Goal: Task Accomplishment & Management: Manage account settings

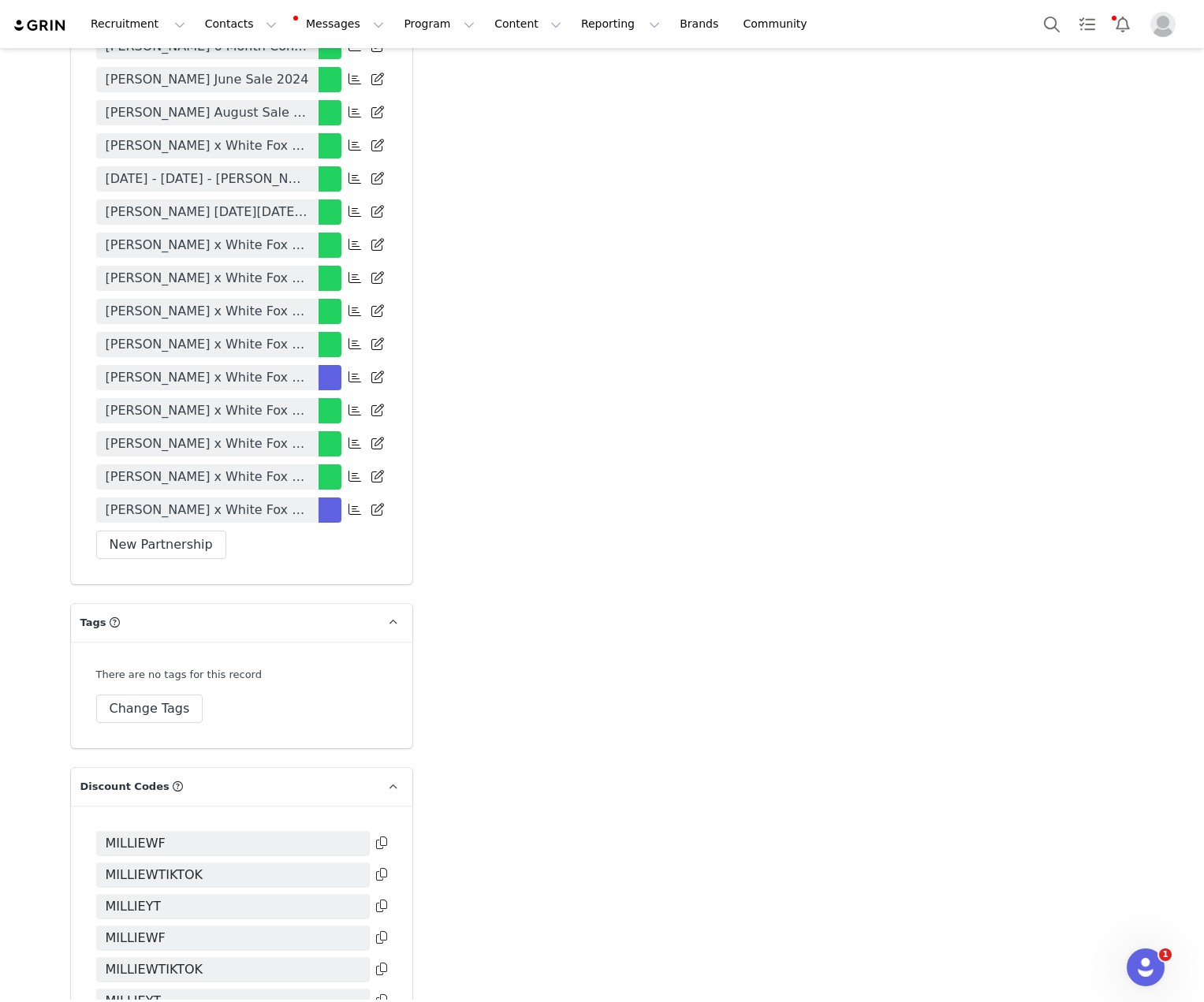
scroll to position [4570, 0]
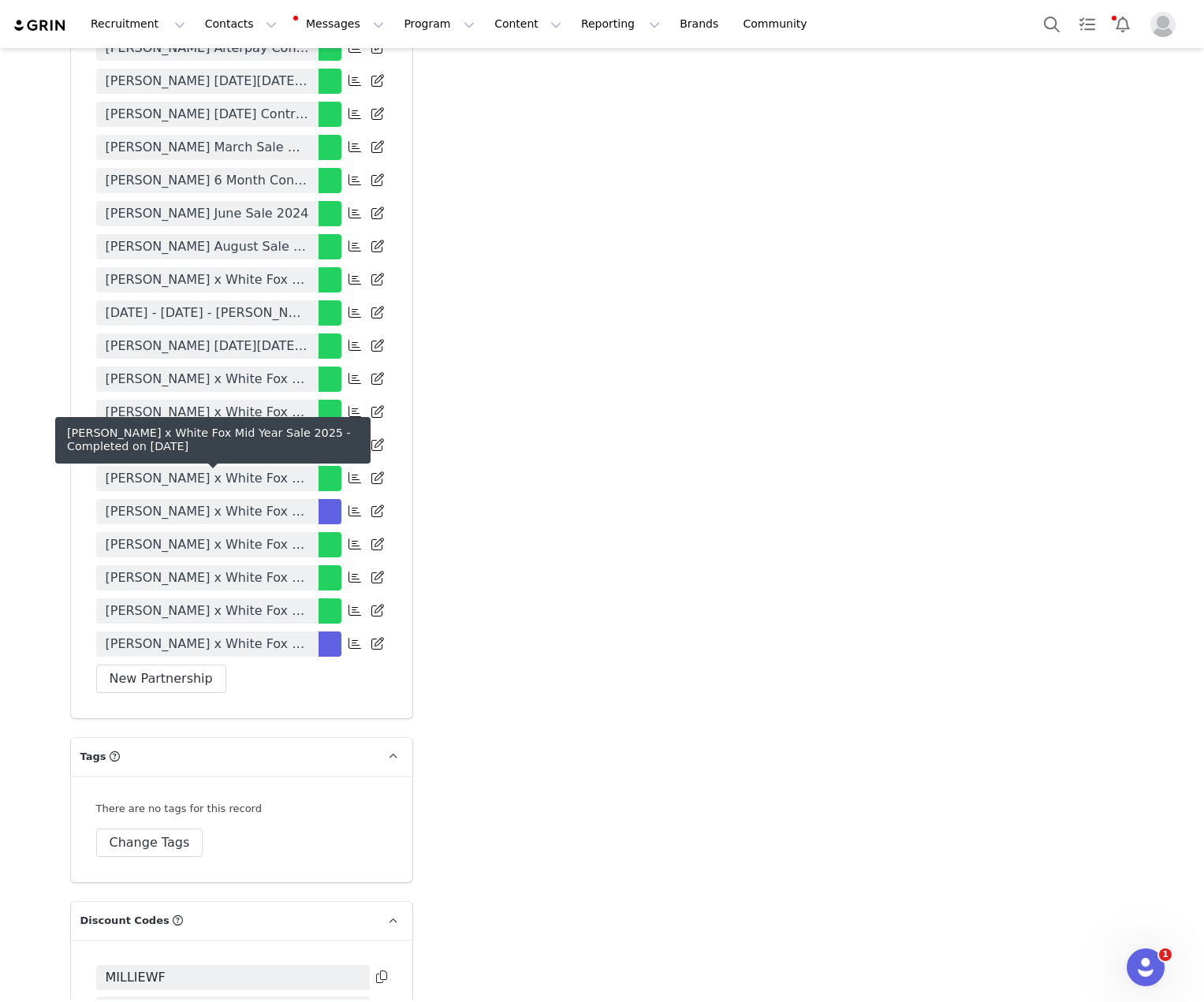
click at [253, 565] on link "Millie Windebank x White Fox Mid Year Sale 2025" at bounding box center [208, 577] width 222 height 25
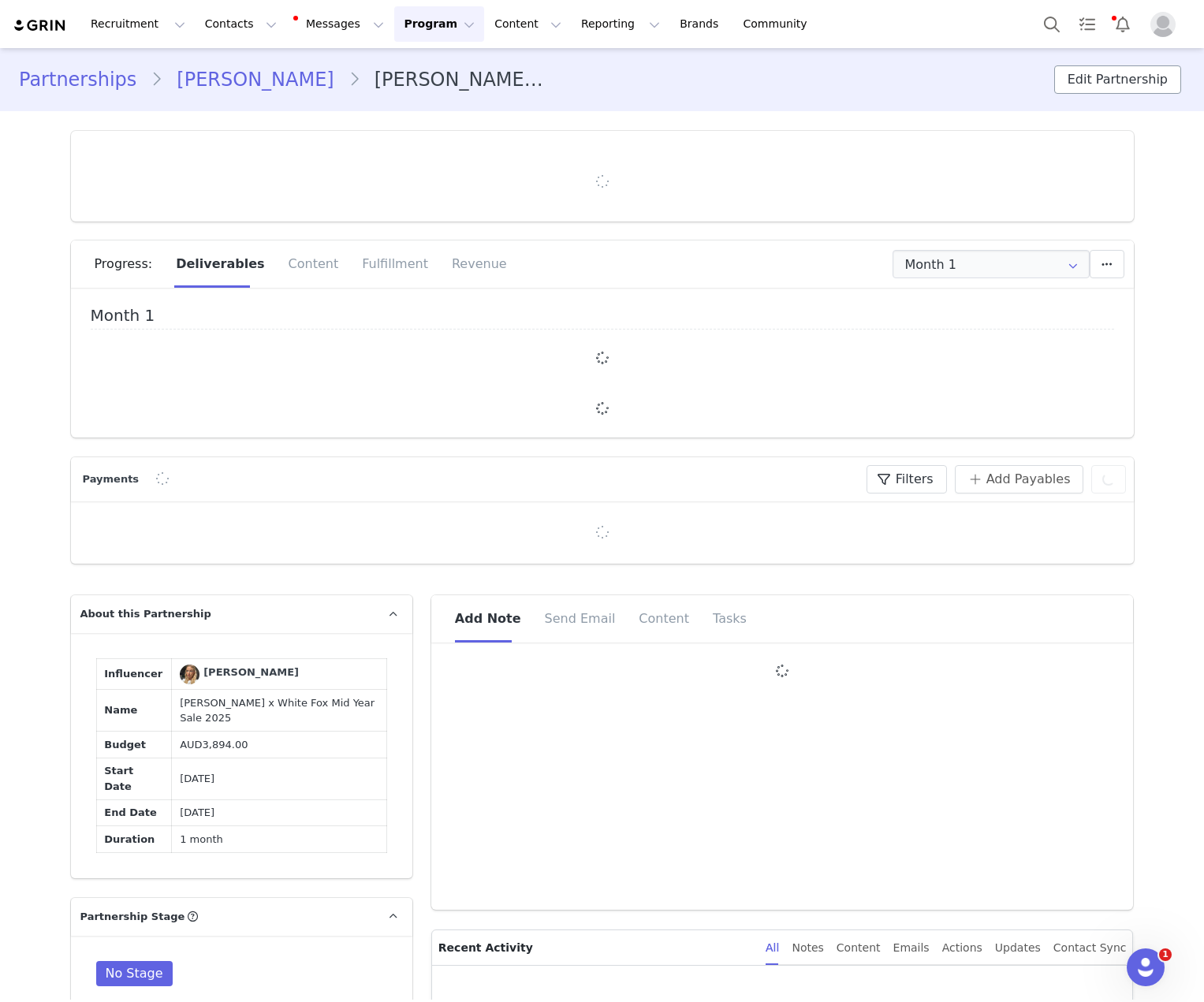
type input "+1 ([GEOGRAPHIC_DATA])"
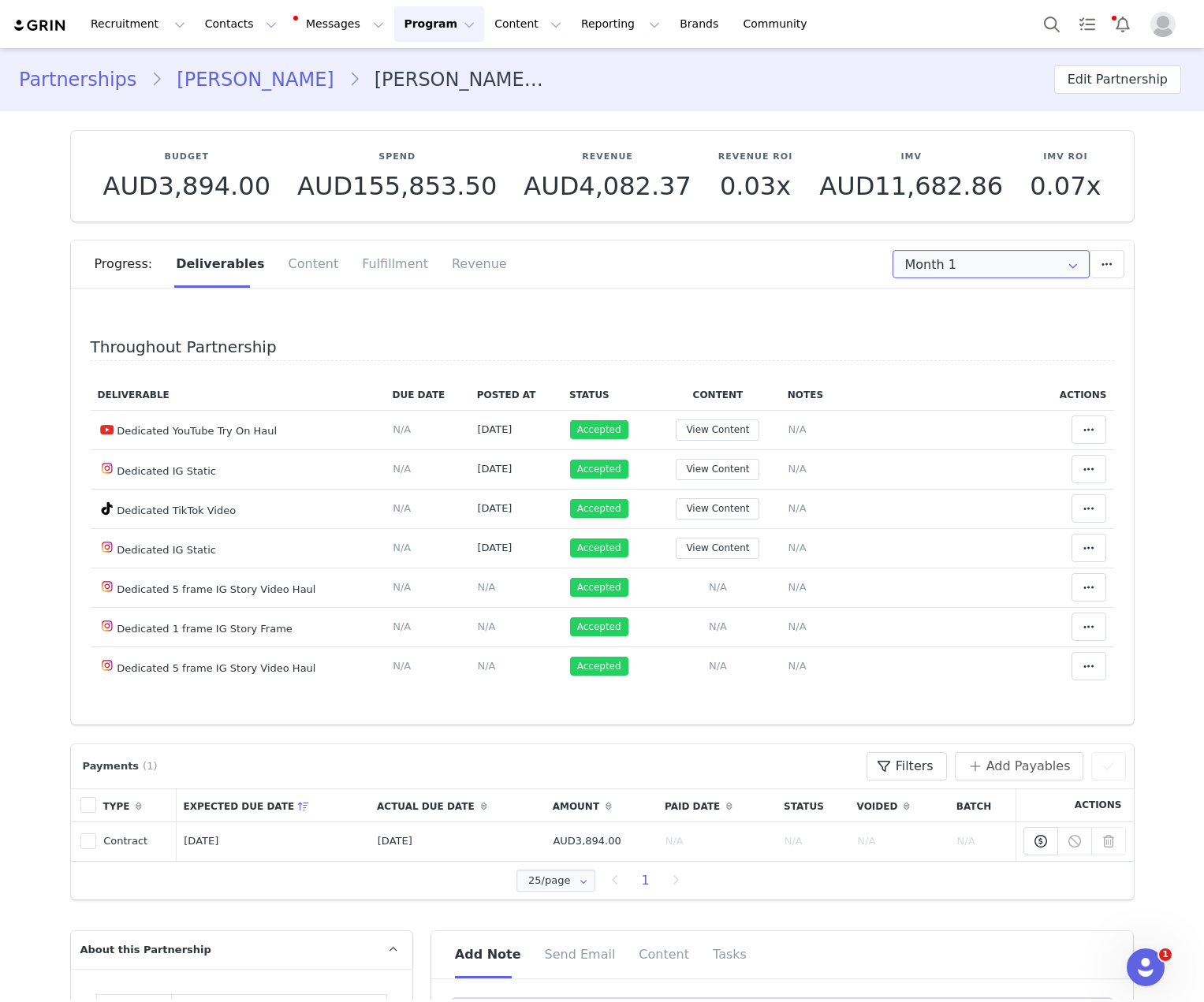
click at [787, 264] on input "Month 1" at bounding box center [991, 264] width 197 height 28
click at [729, 286] on div "Progress: Deliverables Content Fulfillment Revenue" at bounding box center [614, 264] width 1039 height 47
click at [270, 82] on link "[PERSON_NAME]" at bounding box center [255, 79] width 185 height 28
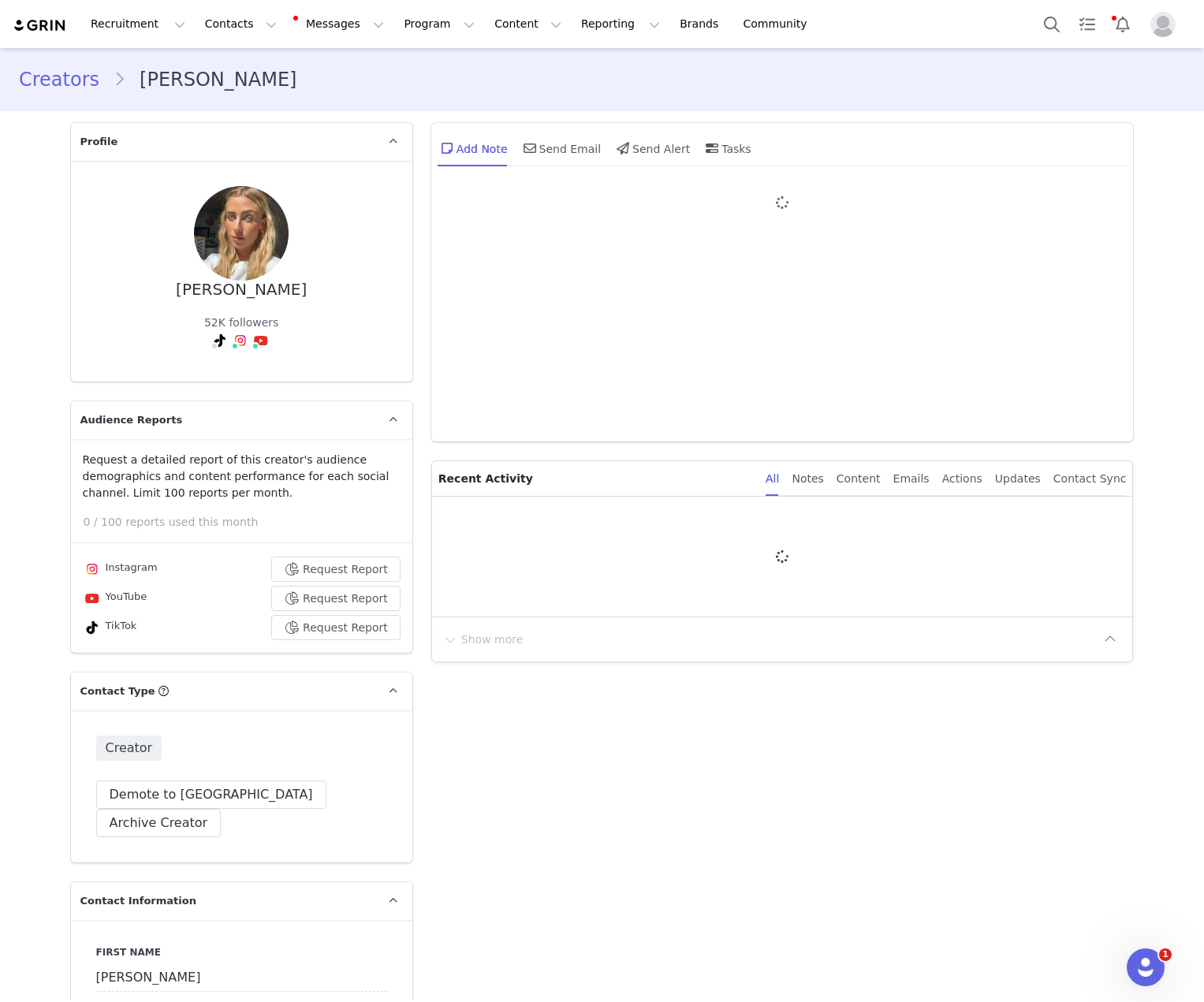
type input "+1 ([GEOGRAPHIC_DATA])"
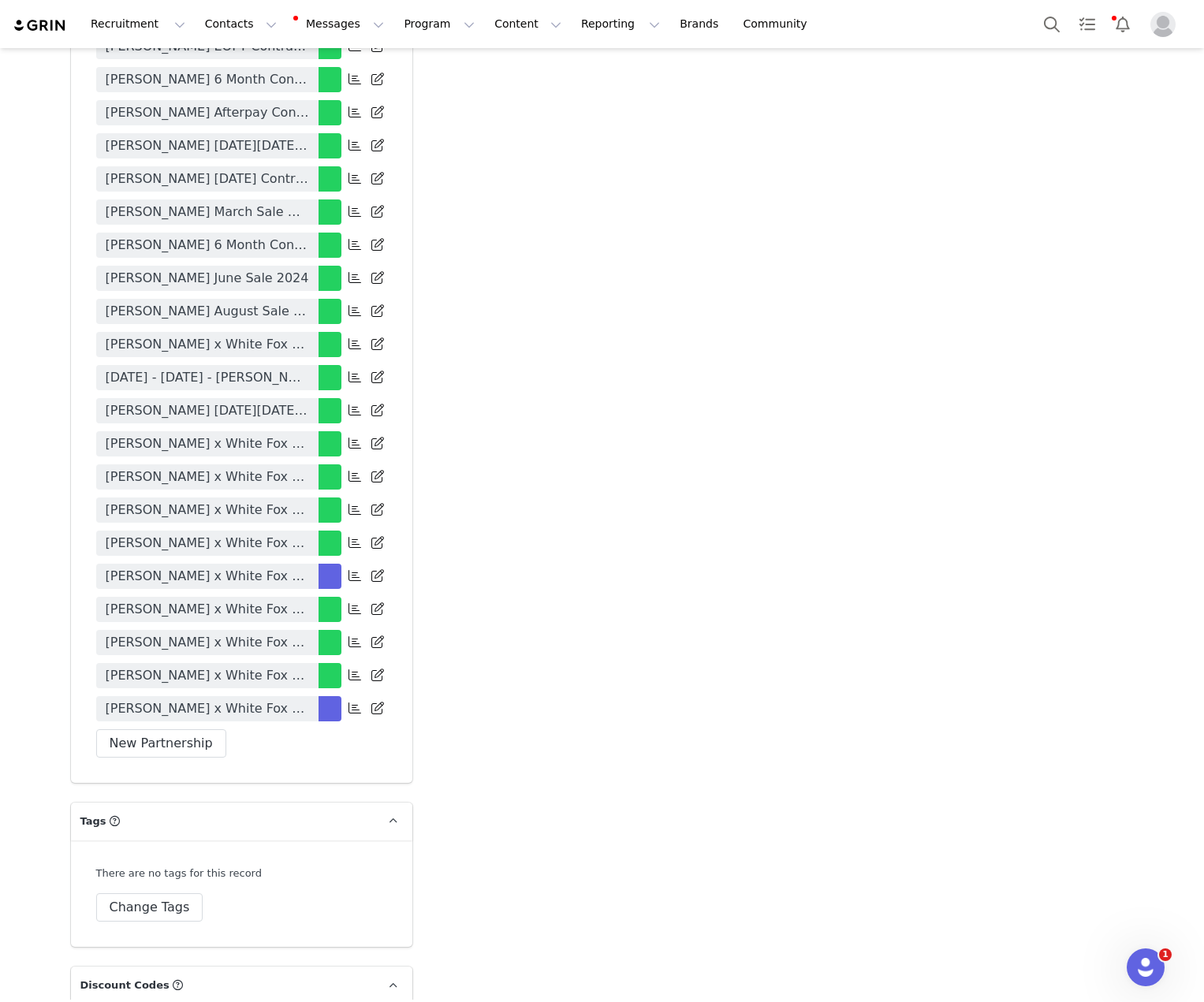
scroll to position [4517, 0]
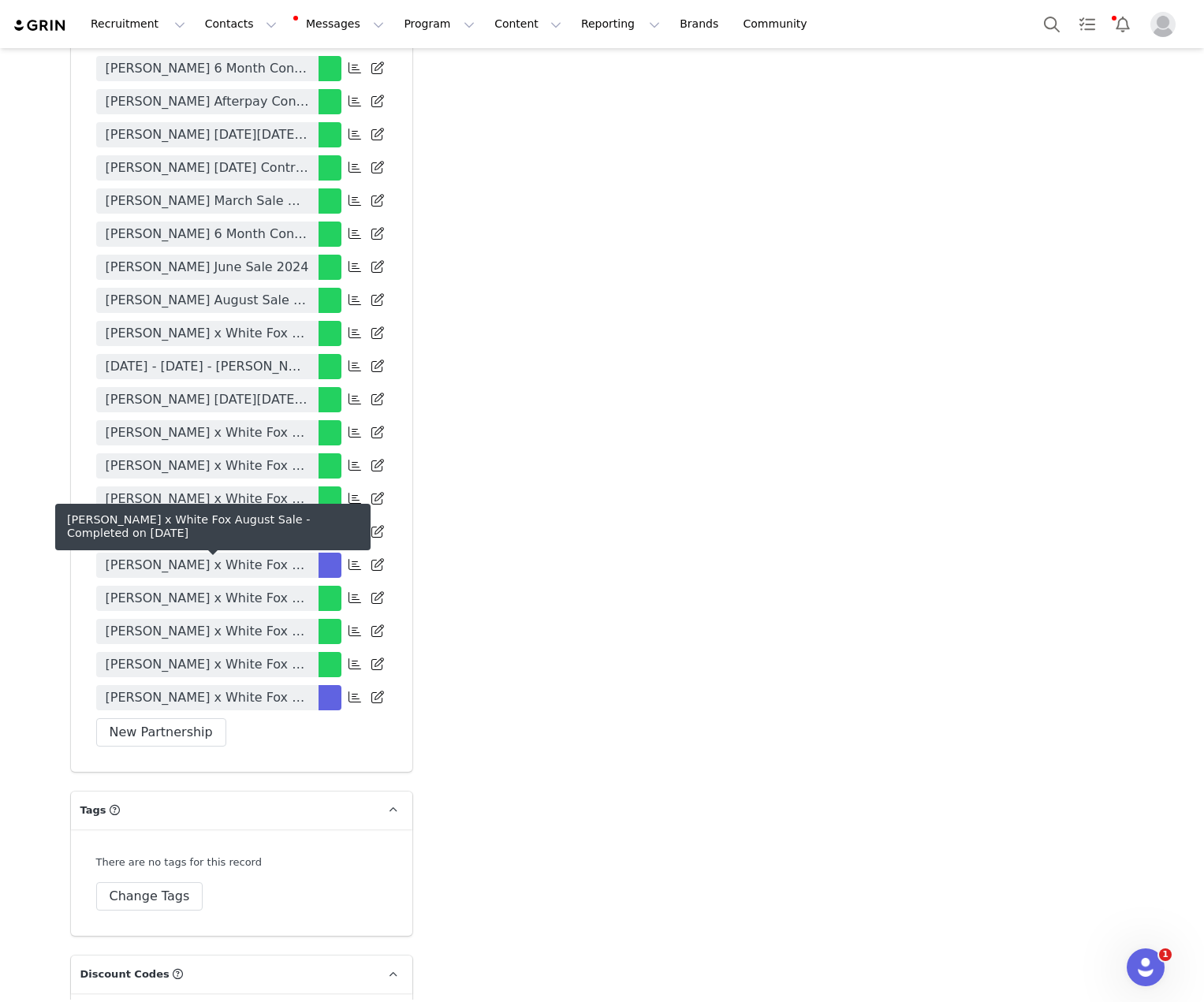
click at [252, 654] on span "Millie Windebank x White Fox August Sale" at bounding box center [207, 664] width 204 height 19
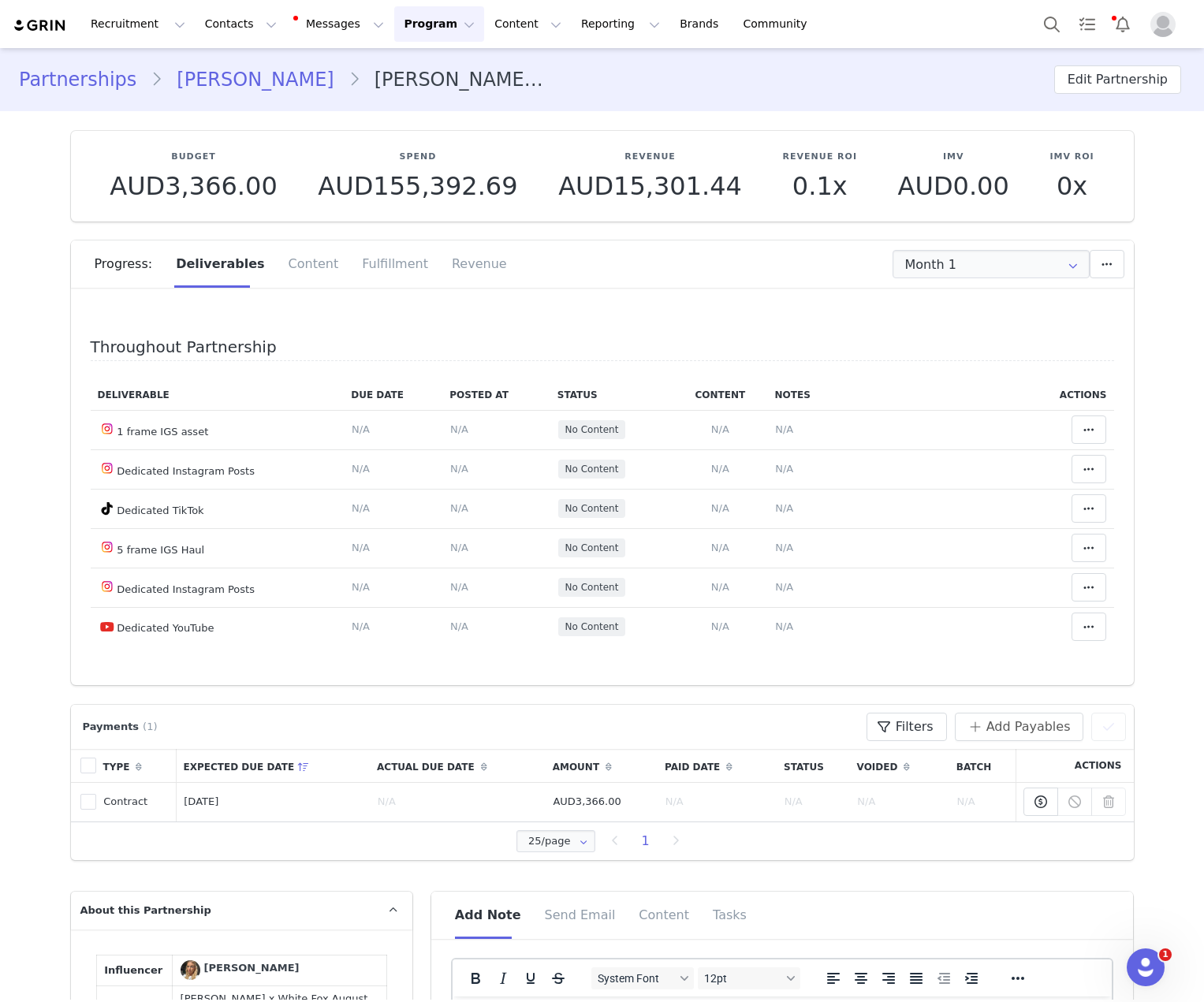
type input "+1 ([GEOGRAPHIC_DATA])"
click at [787, 432] on td "Match Content Mark as Accepted Delete Deliverable This will unlink any content,…" at bounding box center [1068, 430] width 90 height 40
click at [787, 425] on span at bounding box center [1089, 430] width 19 height 19
click at [787, 435] on div "Mark as Accepted" at bounding box center [945, 431] width 195 height 37
click at [787, 543] on icon at bounding box center [1088, 547] width 11 height 13
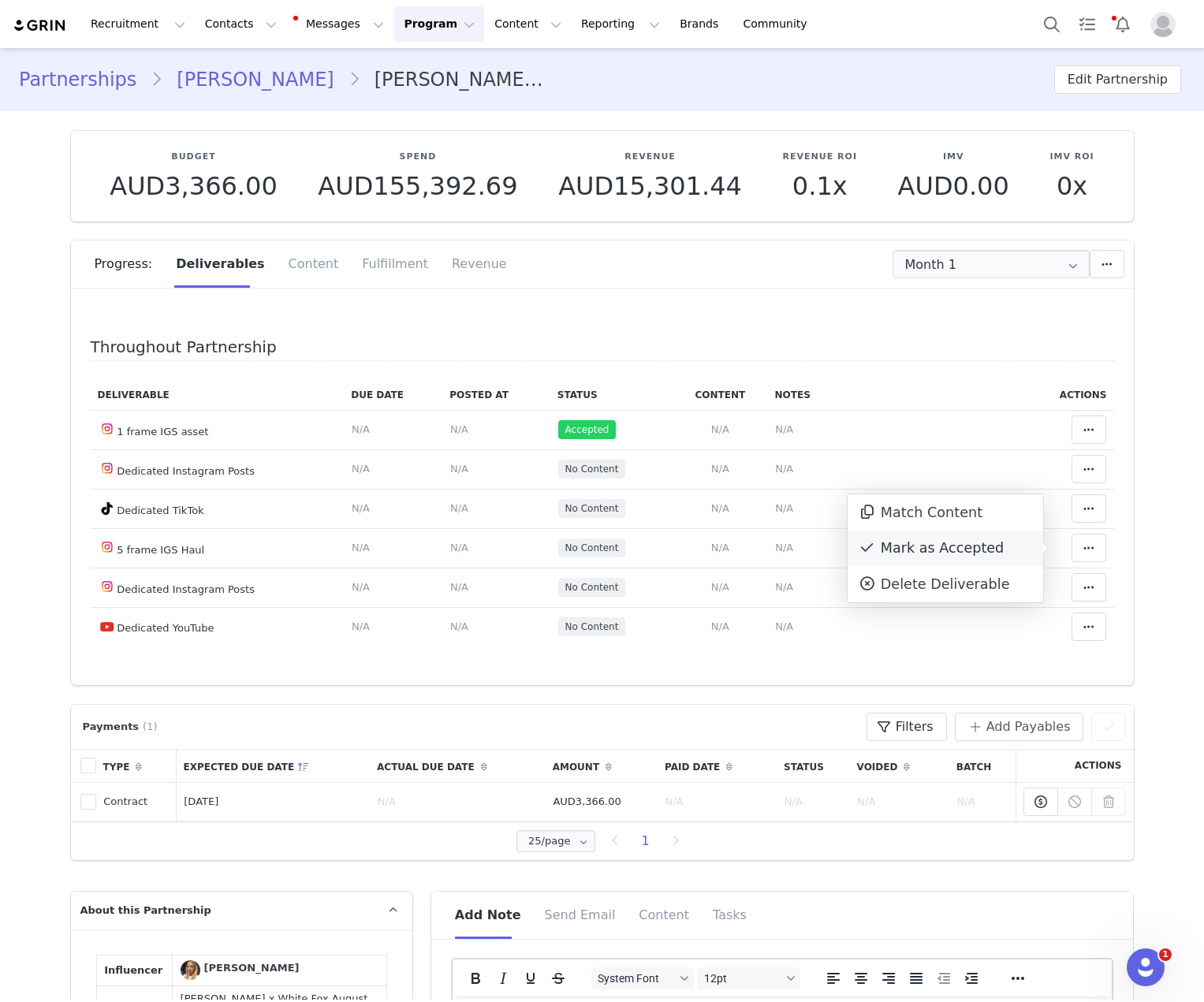
click at [787, 550] on div "Mark as Accepted" at bounding box center [945, 548] width 195 height 37
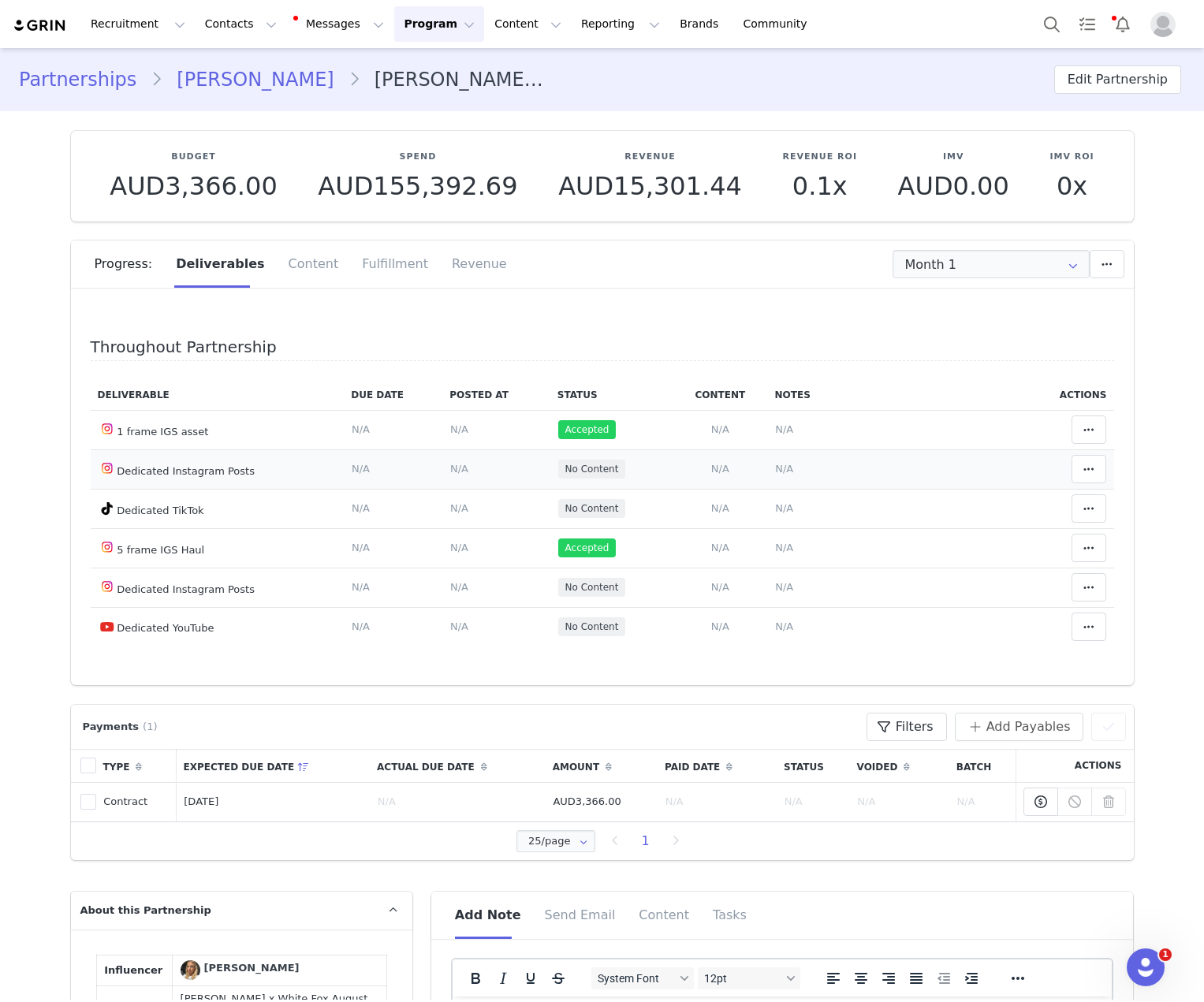
click at [703, 476] on td "Add Content Paste the URL to the content you want to match to this deliverable.…" at bounding box center [719, 468] width 95 height 40
click at [711, 466] on span "N/A" at bounding box center [719, 468] width 18 height 12
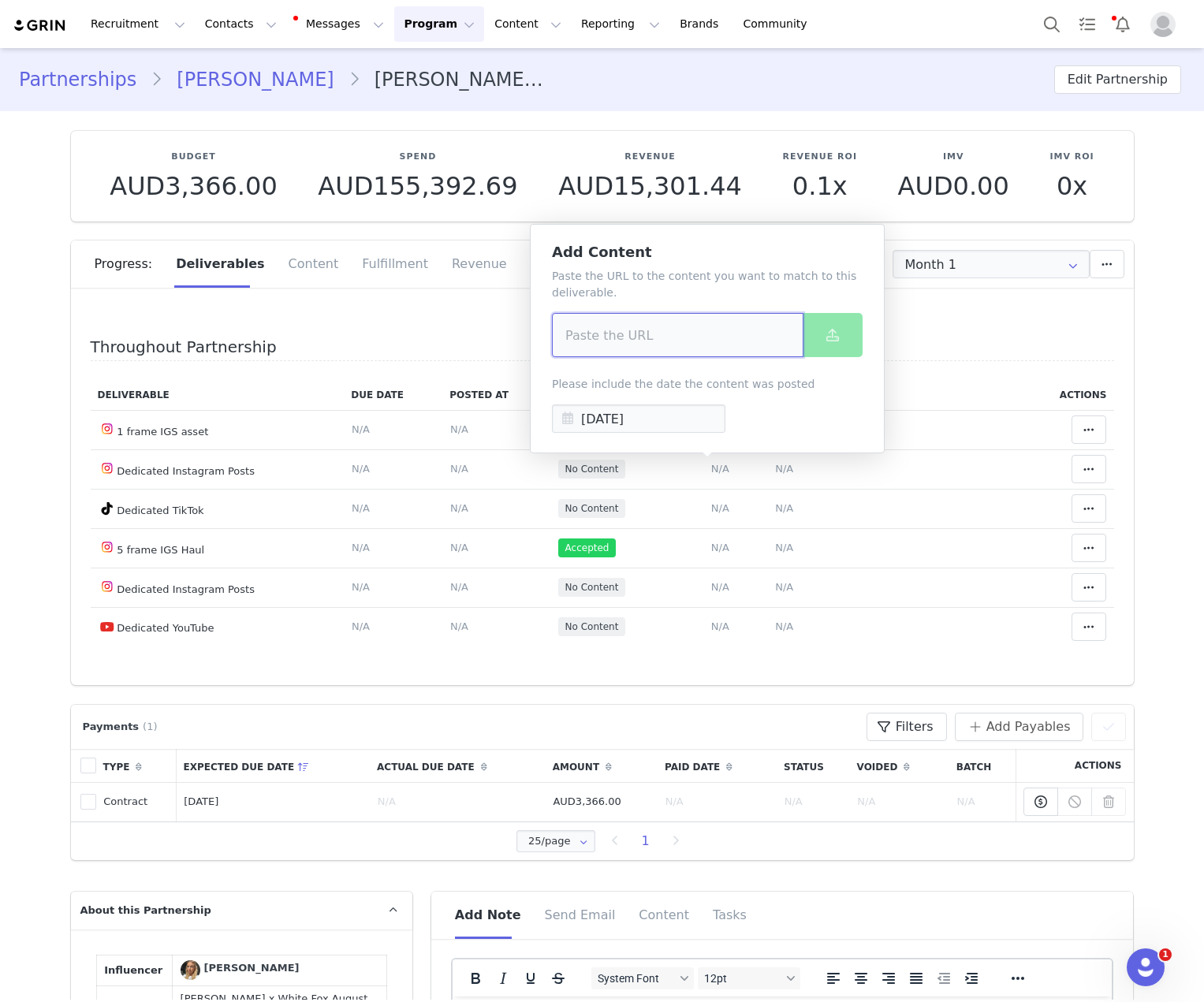
click at [706, 347] on input at bounding box center [677, 335] width 251 height 44
paste input "https://www.instagram.com/p/DNPyDBNPGR0/?img_index=1"
type input "https://www.instagram.com/p/DNPyDBNPGR0/?img_index=1"
click at [642, 424] on input "[DATE]" at bounding box center [638, 418] width 174 height 28
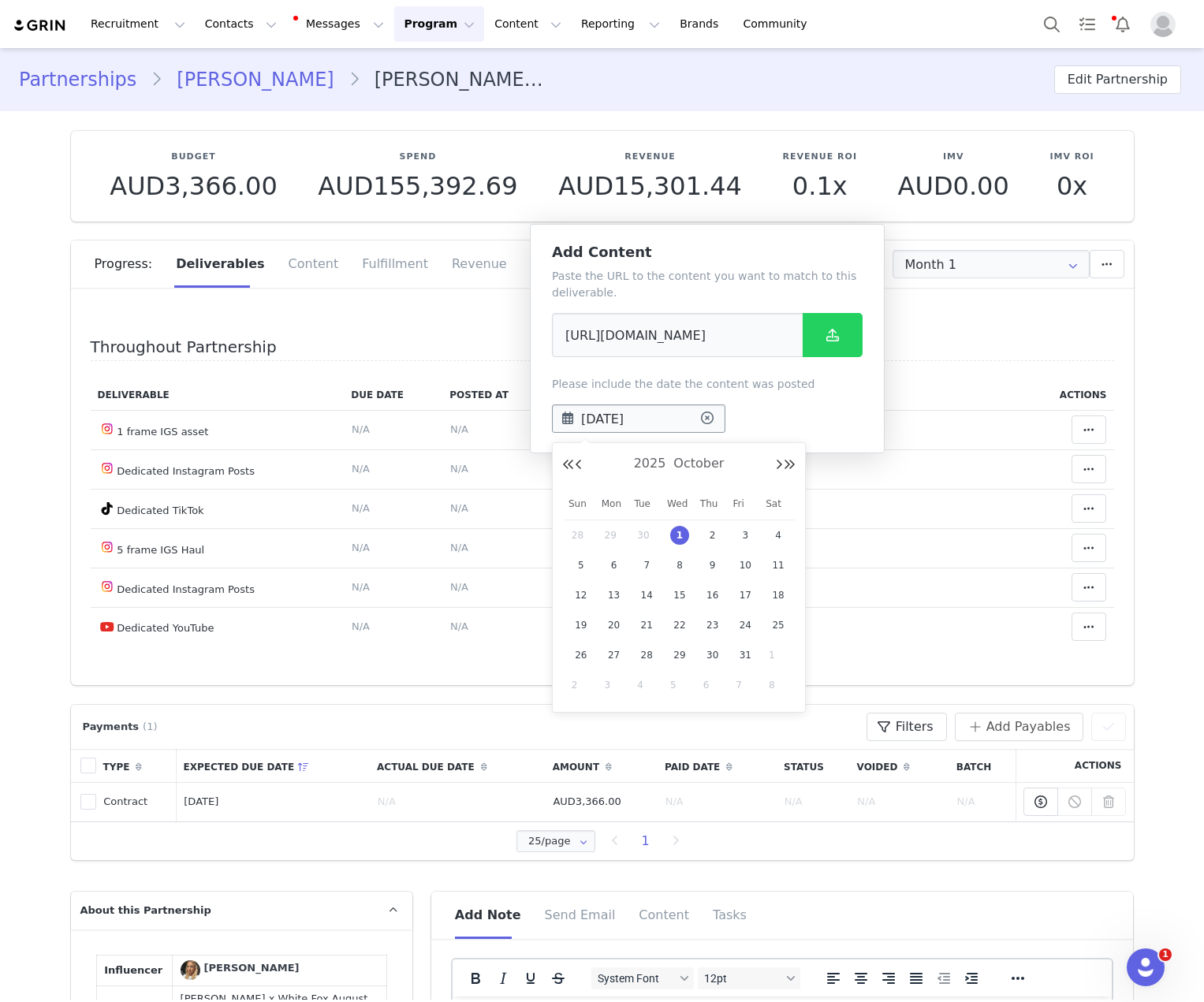
scroll to position [0, 0]
click at [582, 459] on div "2025 October" at bounding box center [679, 464] width 234 height 23
click at [581, 461] on button "Previous Month" at bounding box center [578, 464] width 8 height 13
click at [774, 461] on button "Next Month" at bounding box center [778, 464] width 8 height 13
click at [574, 592] on span "12" at bounding box center [581, 596] width 19 height 19
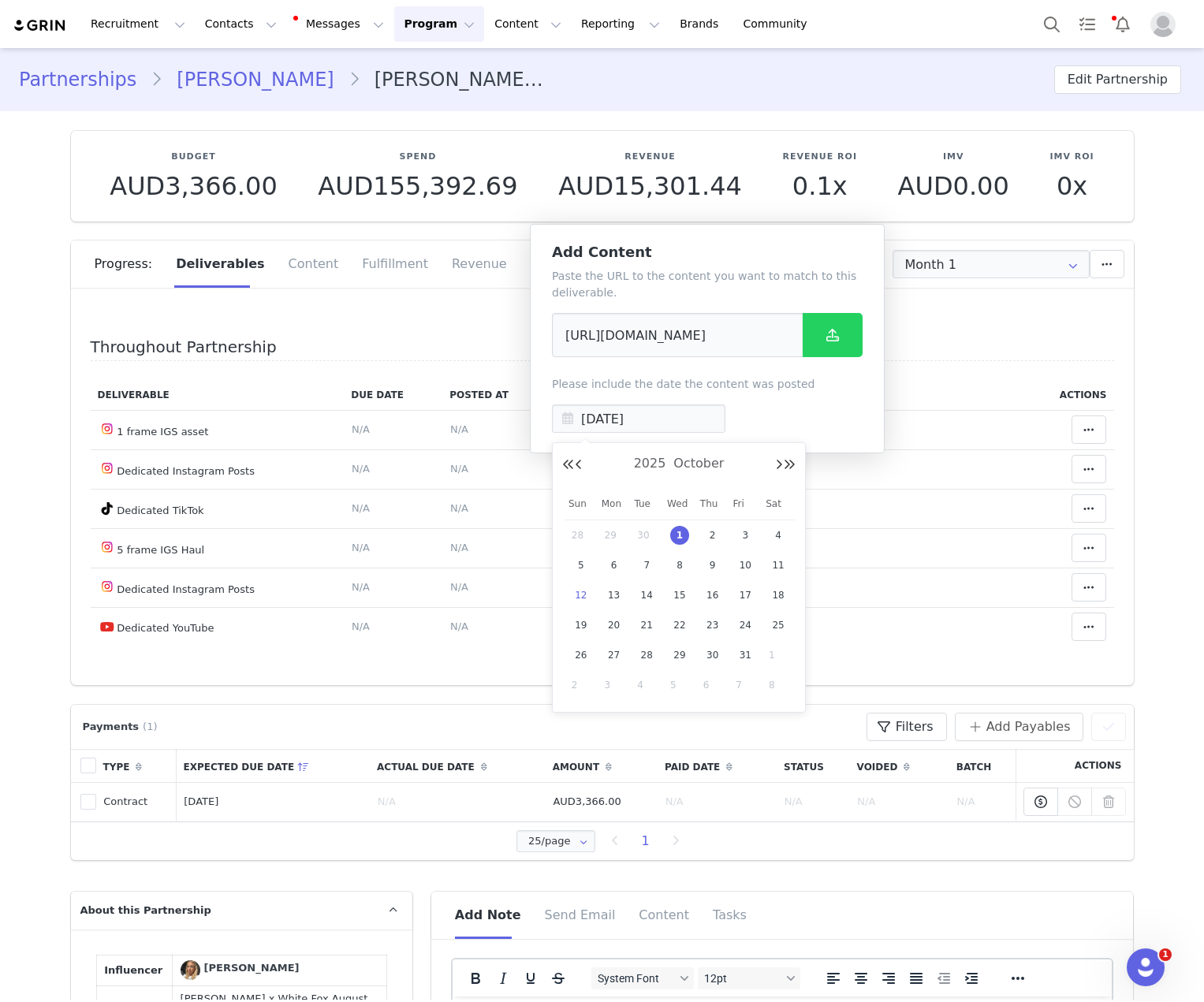
type input "Oct 12 2025"
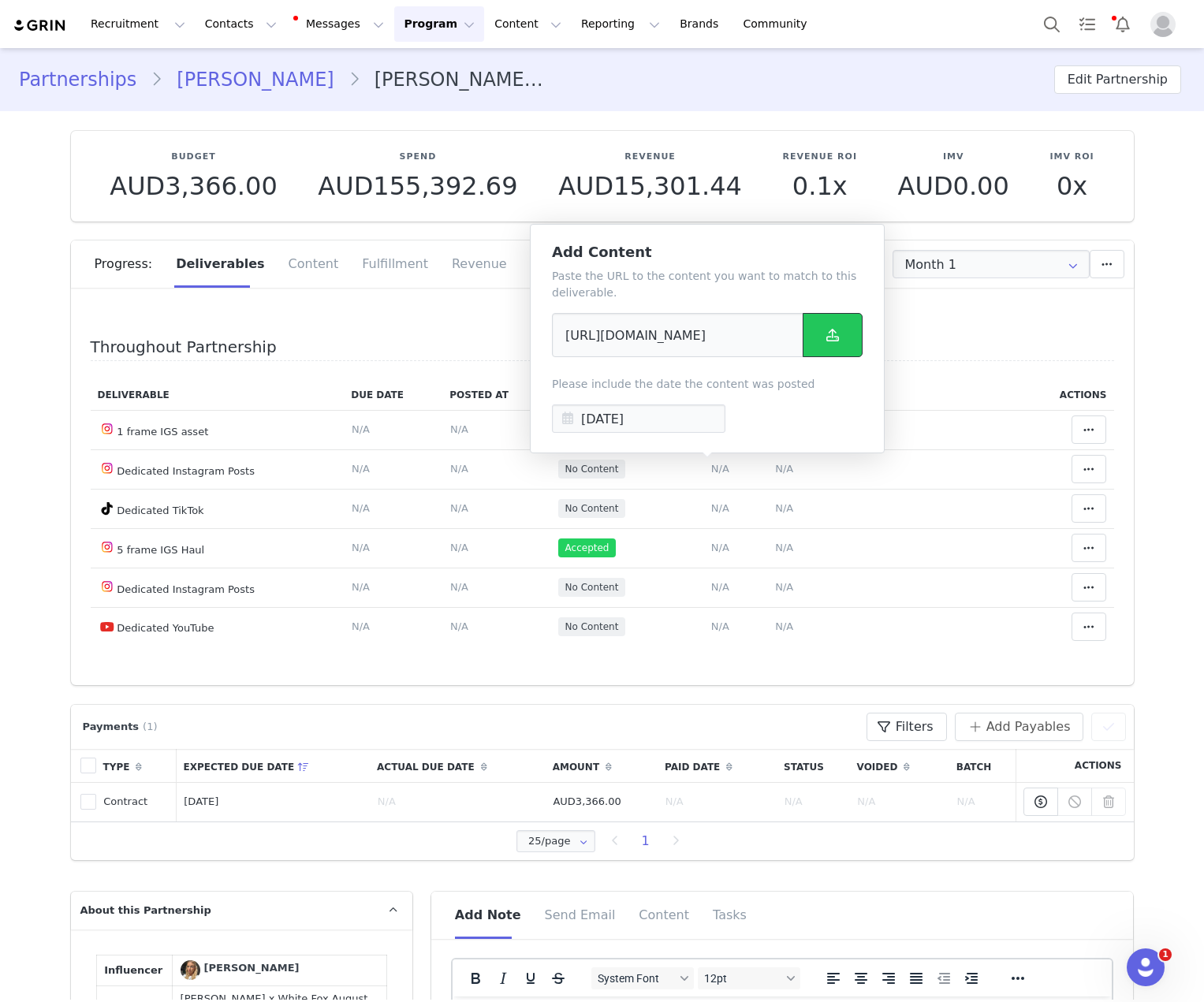
click at [787, 337] on button at bounding box center [832, 335] width 60 height 44
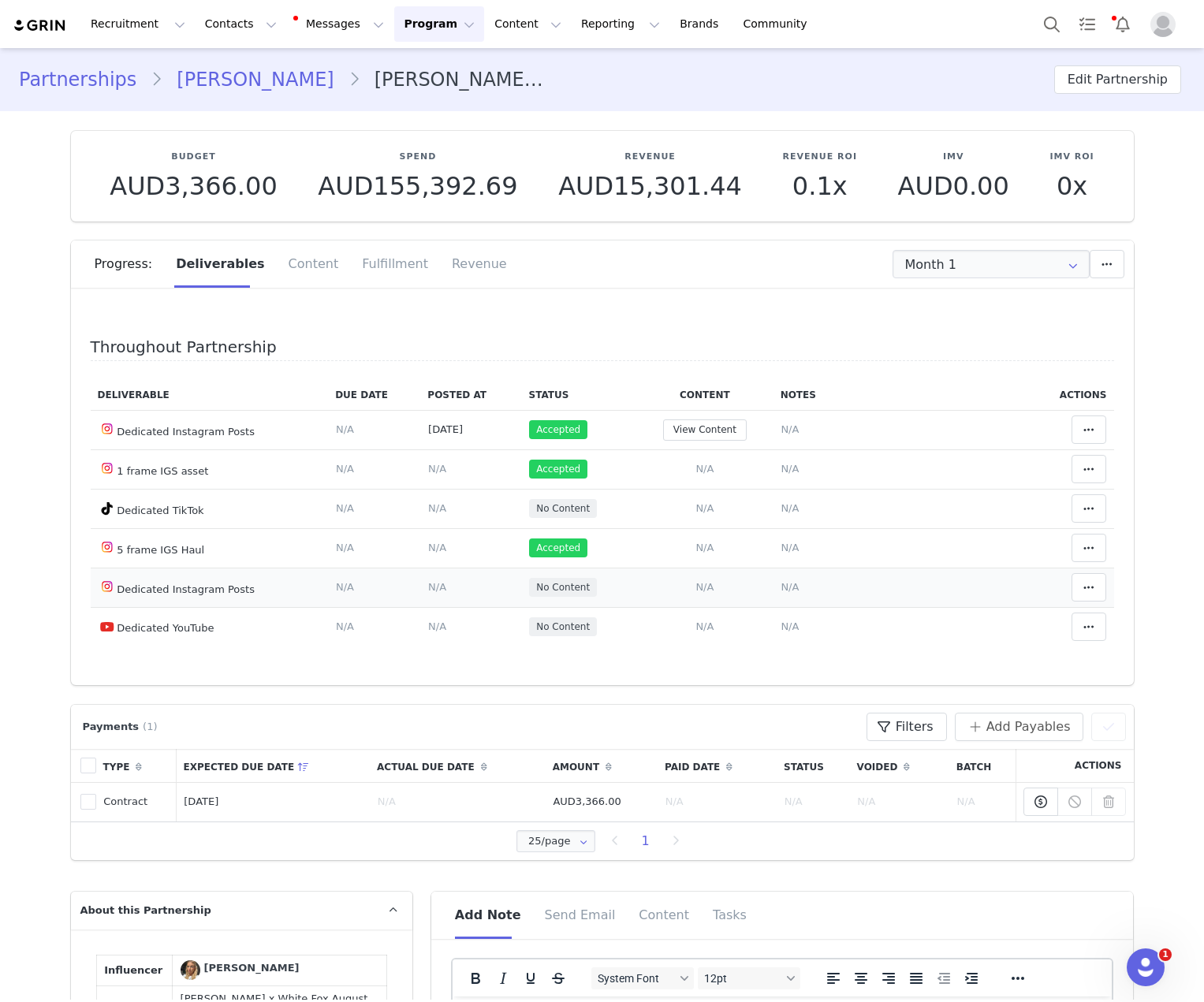
click at [693, 575] on td "Add Content Paste the URL to the content you want to match to this deliverable.…" at bounding box center [705, 587] width 137 height 40
click at [695, 590] on span "N/A" at bounding box center [704, 587] width 18 height 12
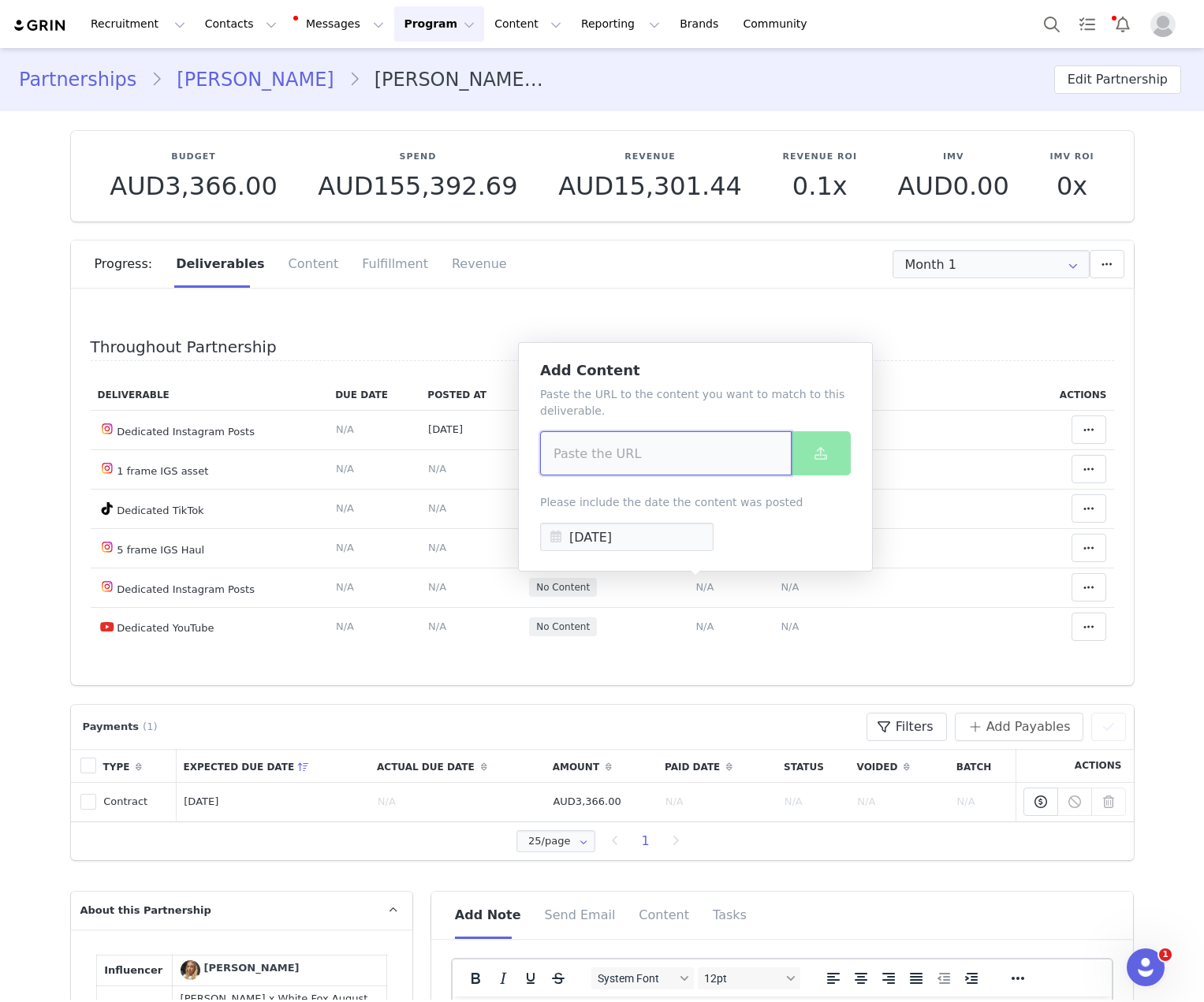
click at [684, 449] on input at bounding box center [665, 454] width 251 height 44
paste input "https://www.instagram.com/p/DNU6jiBTn37/?img_index=1"
type input "https://www.instagram.com/p/DNU6jiBTn37/?img_index=1"
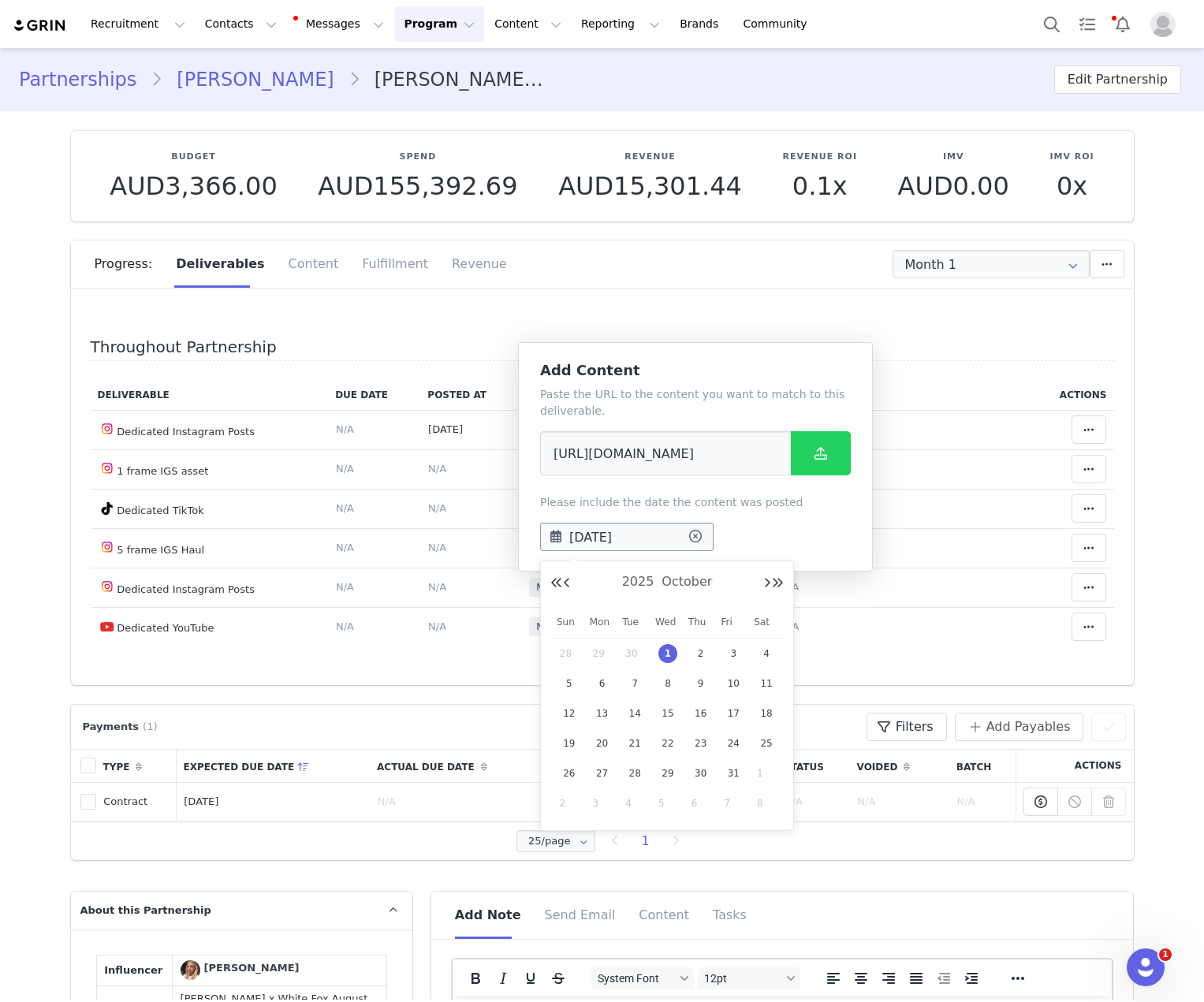
click at [650, 526] on input "[DATE]" at bounding box center [627, 536] width 174 height 28
click at [568, 581] on button "Previous Month" at bounding box center [567, 583] width 8 height 13
click at [703, 710] on span "14" at bounding box center [701, 713] width 19 height 19
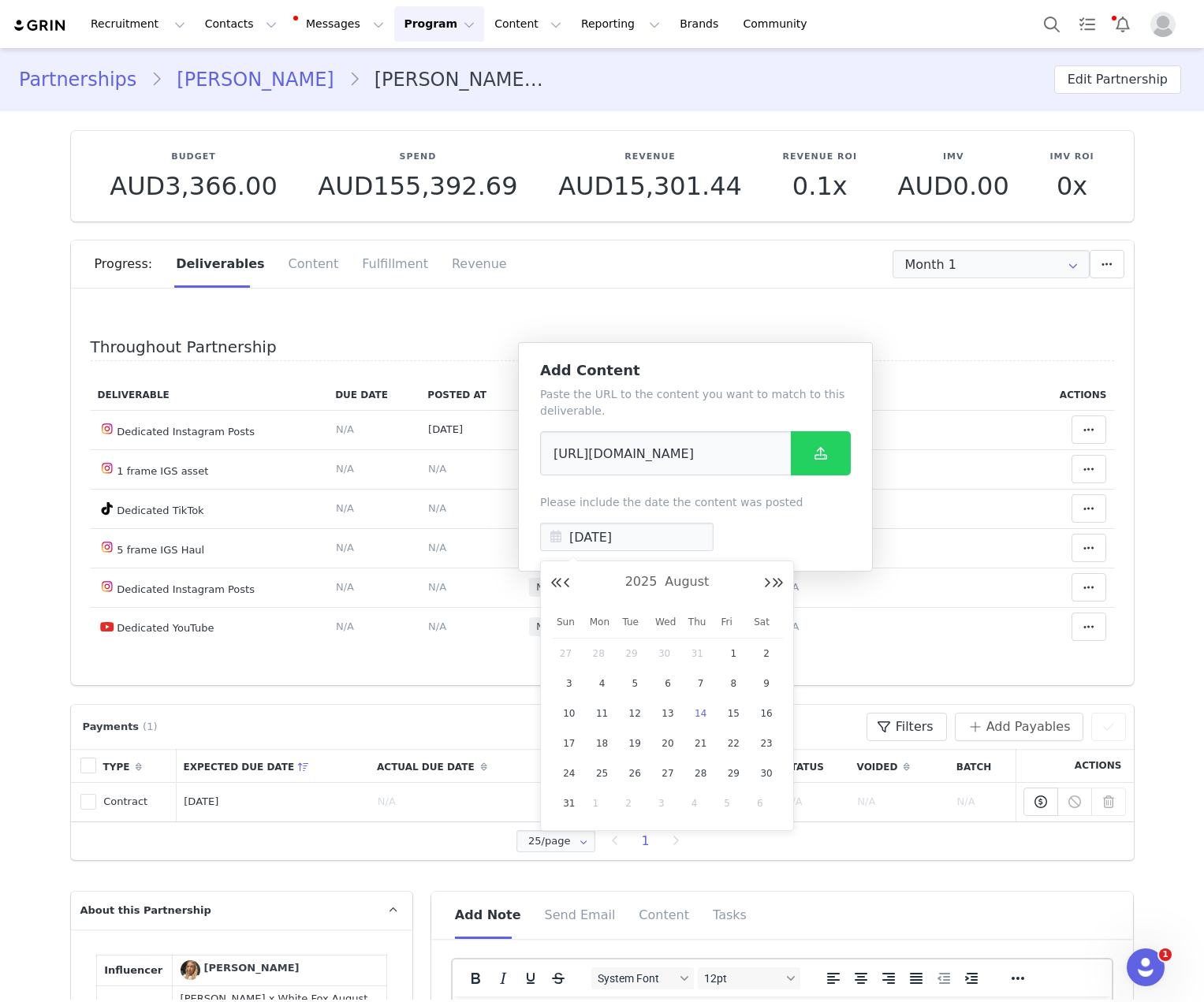
type input "Aug 14 2025"
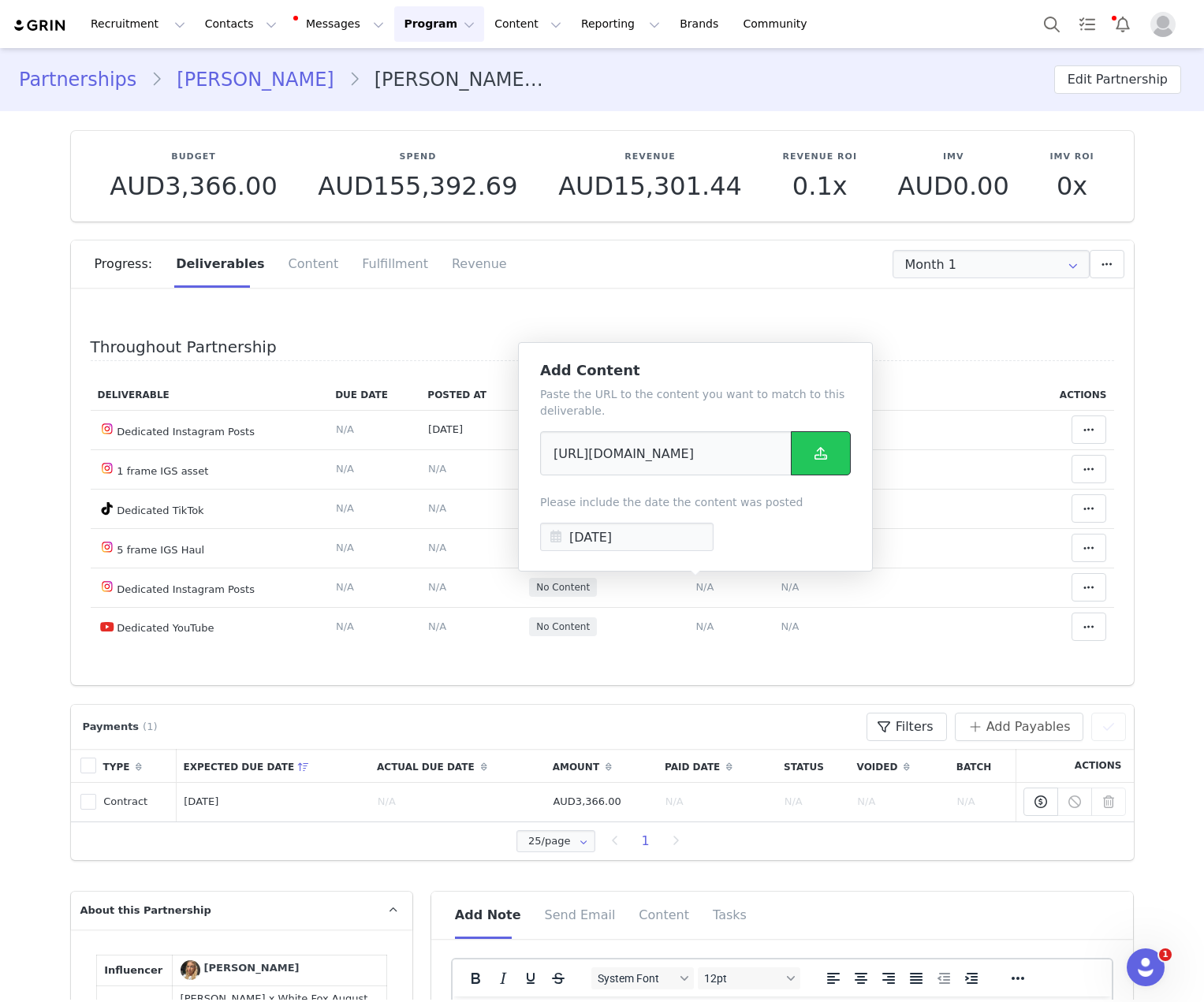
click at [787, 459] on icon at bounding box center [820, 453] width 13 height 13
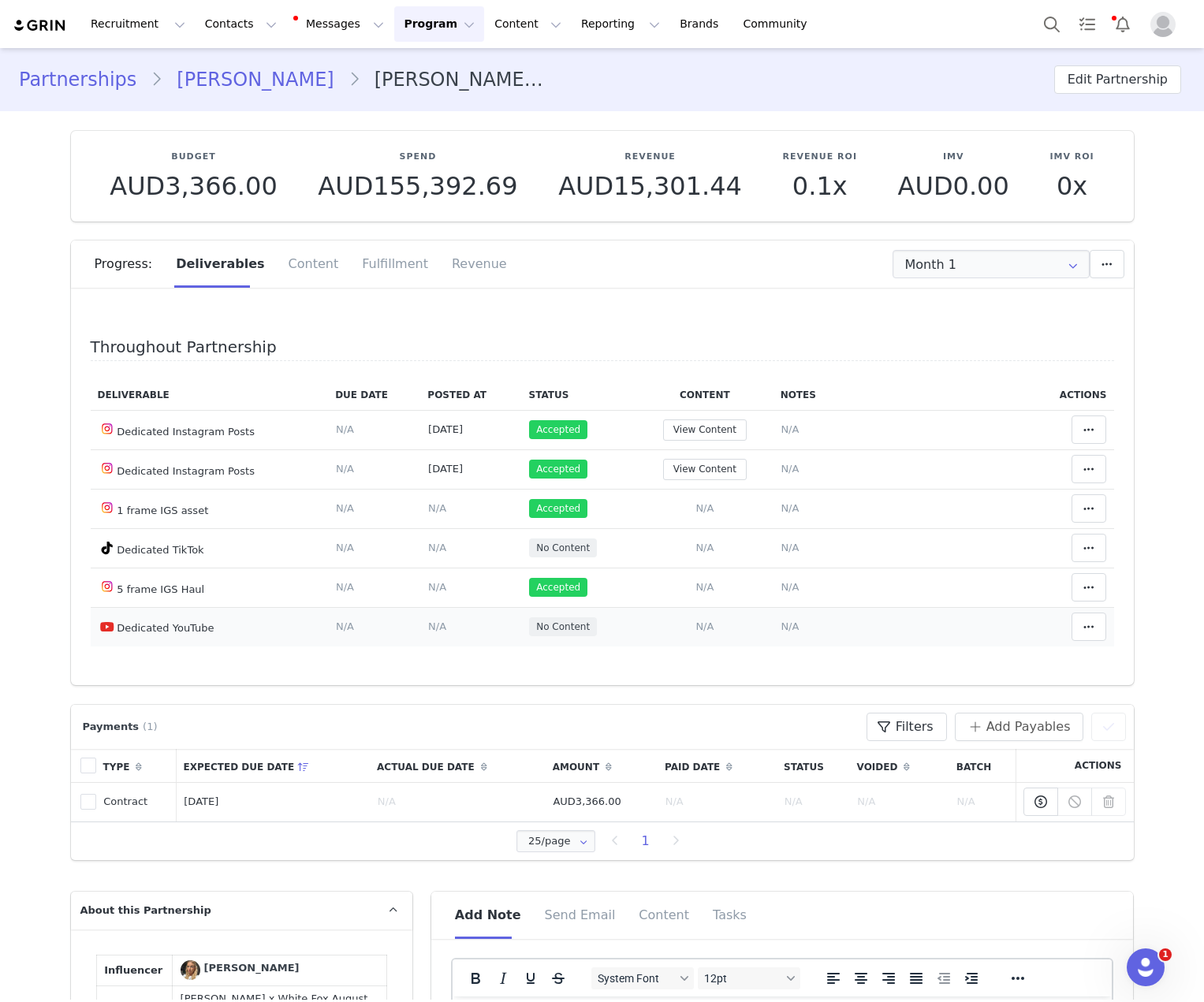
click at [697, 626] on span "N/A" at bounding box center [704, 626] width 18 height 12
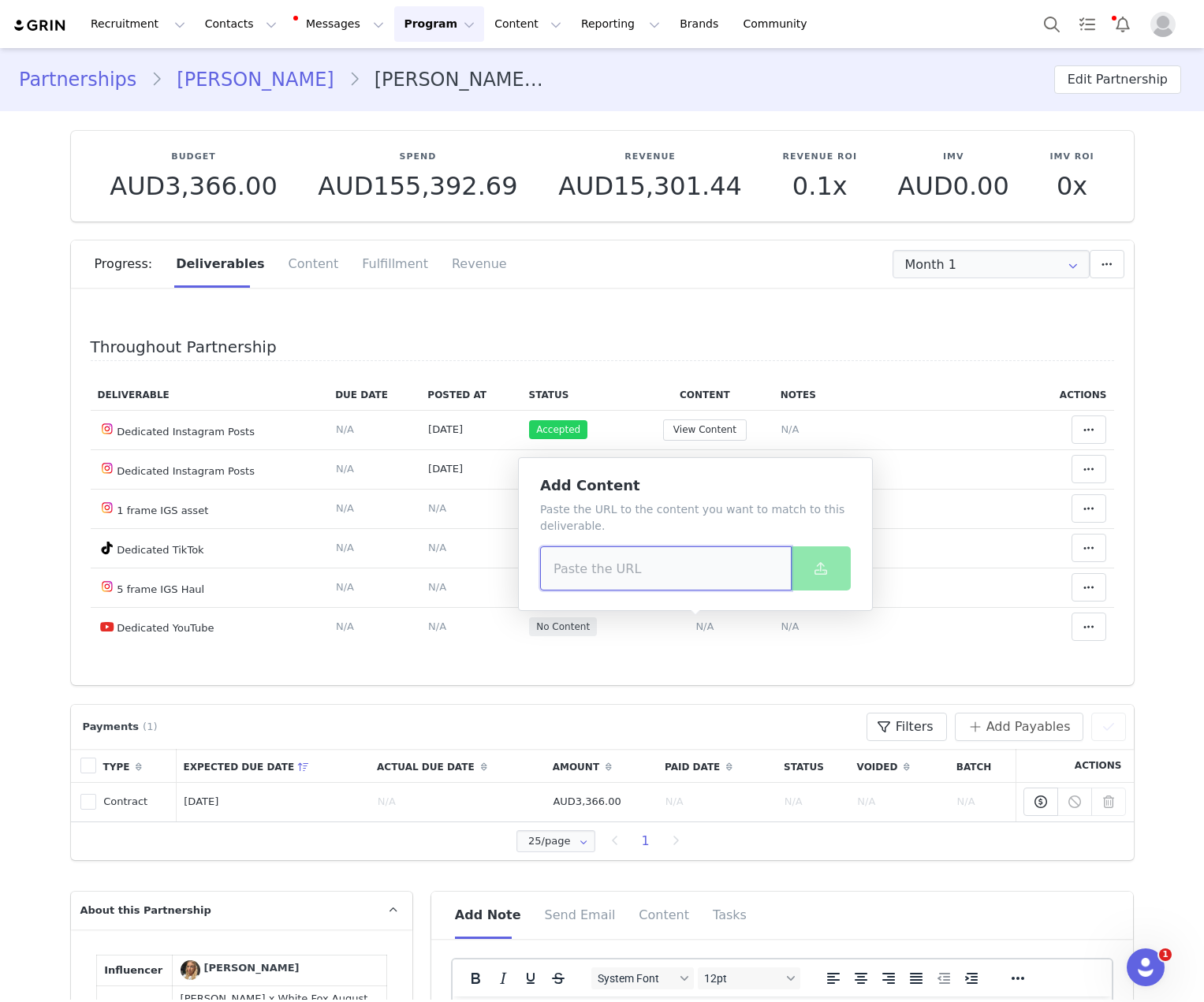
click at [685, 560] on input at bounding box center [665, 569] width 251 height 44
paste input "https://www.youtube.com/watch?v=oJELBymWYi8&t=6s"
type input "https://www.youtube.com/watch?v=oJELBymWYi8&t=6s"
click at [787, 571] on icon at bounding box center [820, 568] width 13 height 13
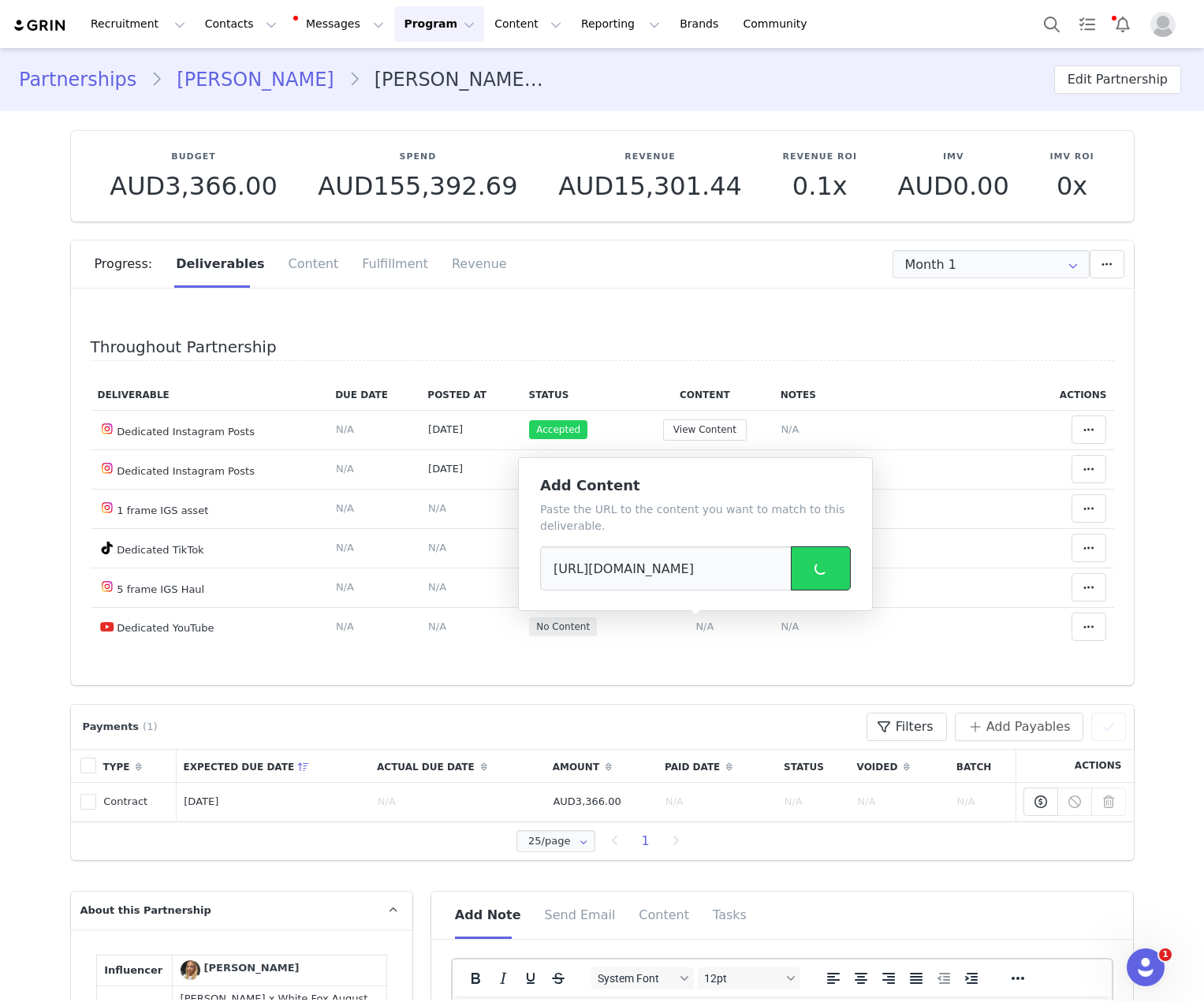
scroll to position [0, 0]
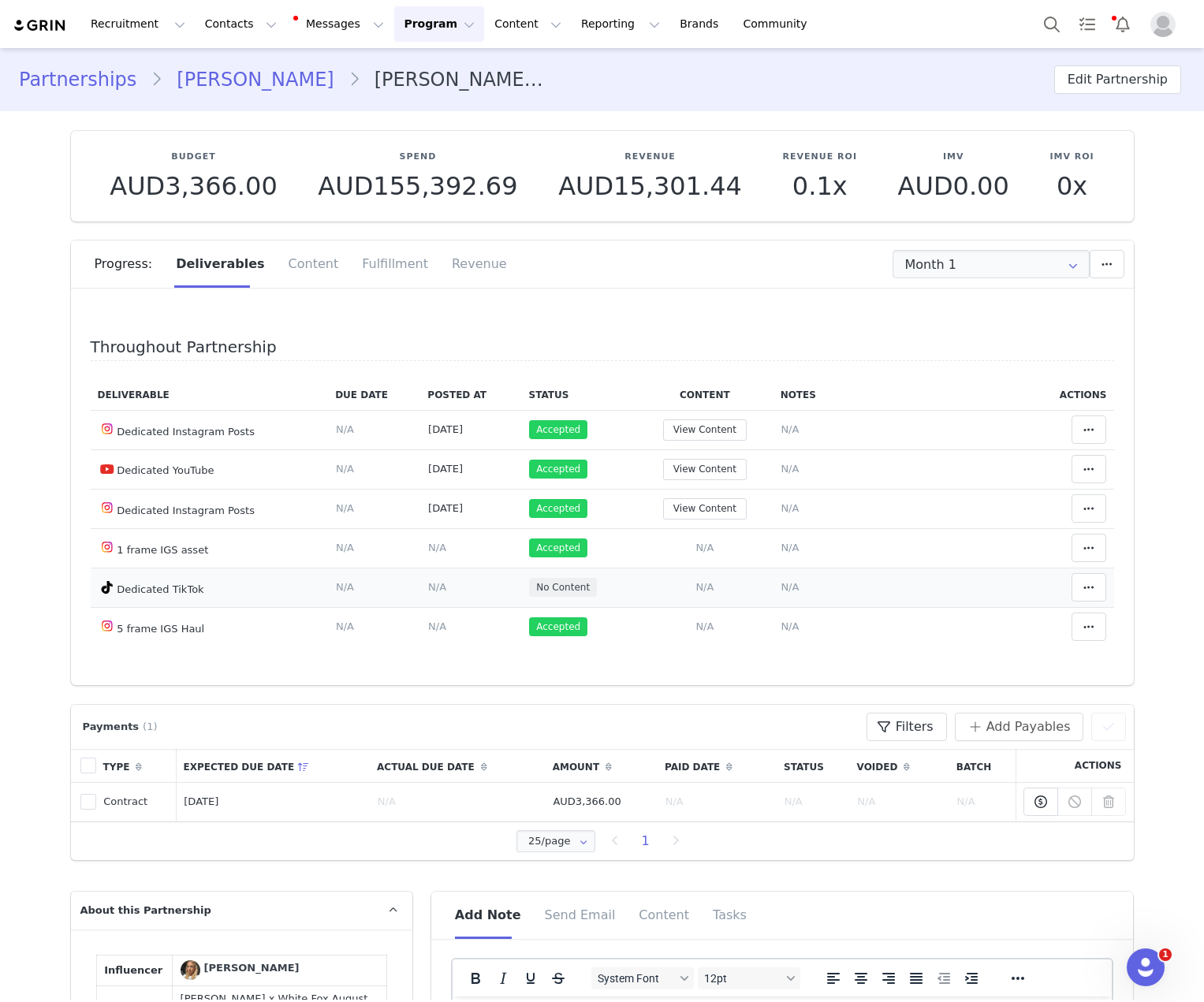
click at [697, 585] on span "N/A" at bounding box center [704, 587] width 18 height 12
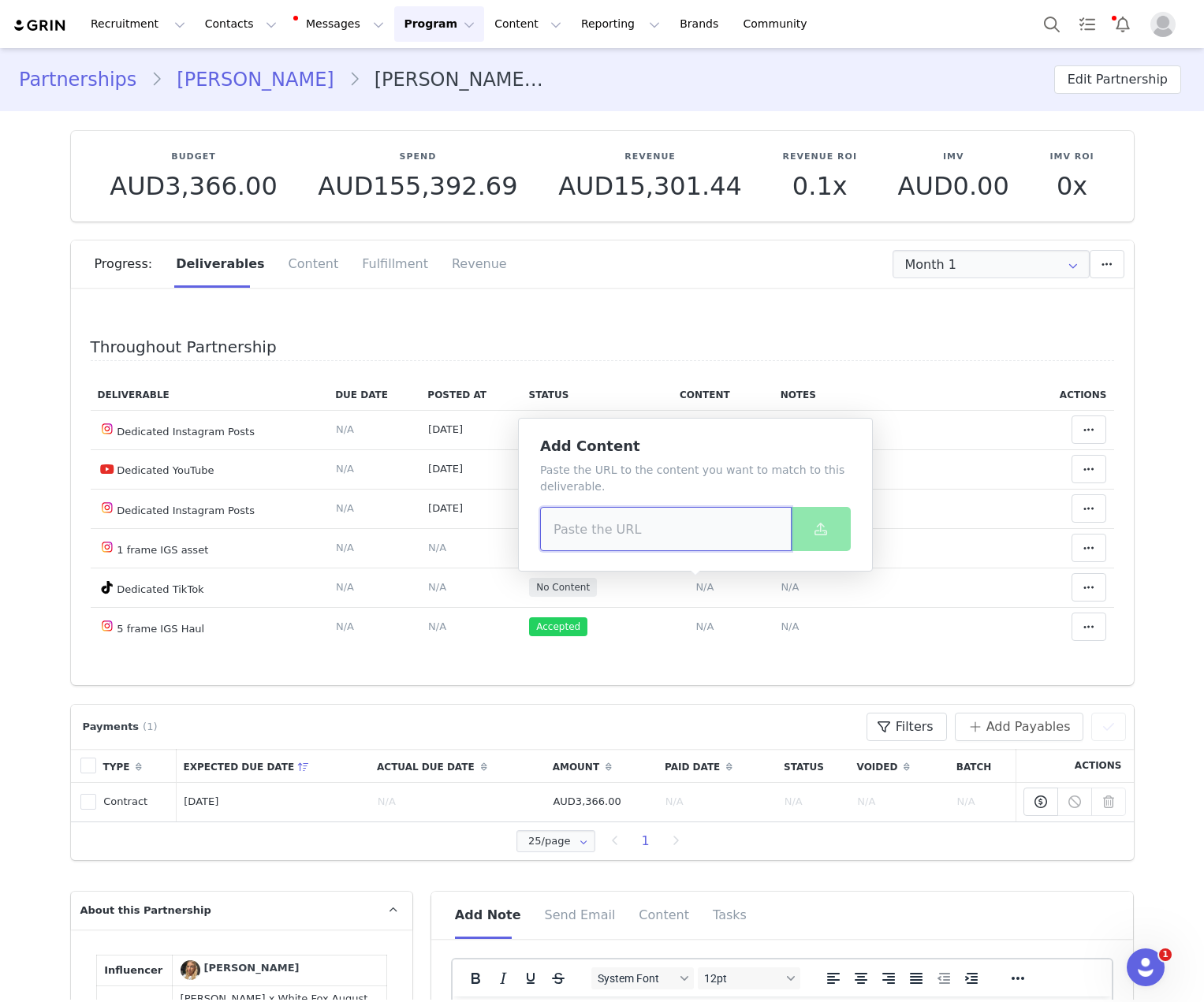
click at [693, 526] on input at bounding box center [665, 529] width 251 height 44
paste input "https://www.tiktok.com/@millie_windebank/video/7537970515286248726"
type input "https://www.tiktok.com/@millie_windebank/video/7537970515286248726"
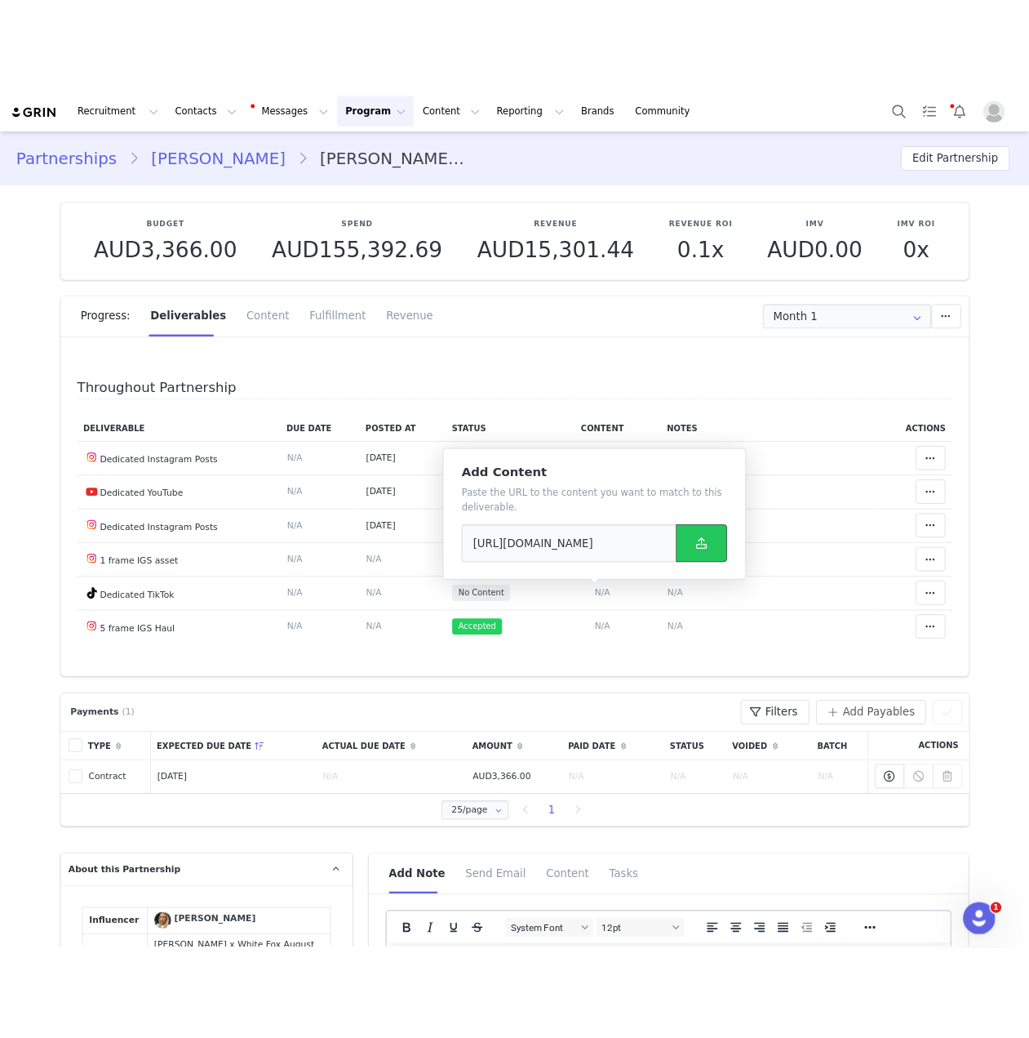
scroll to position [0, 0]
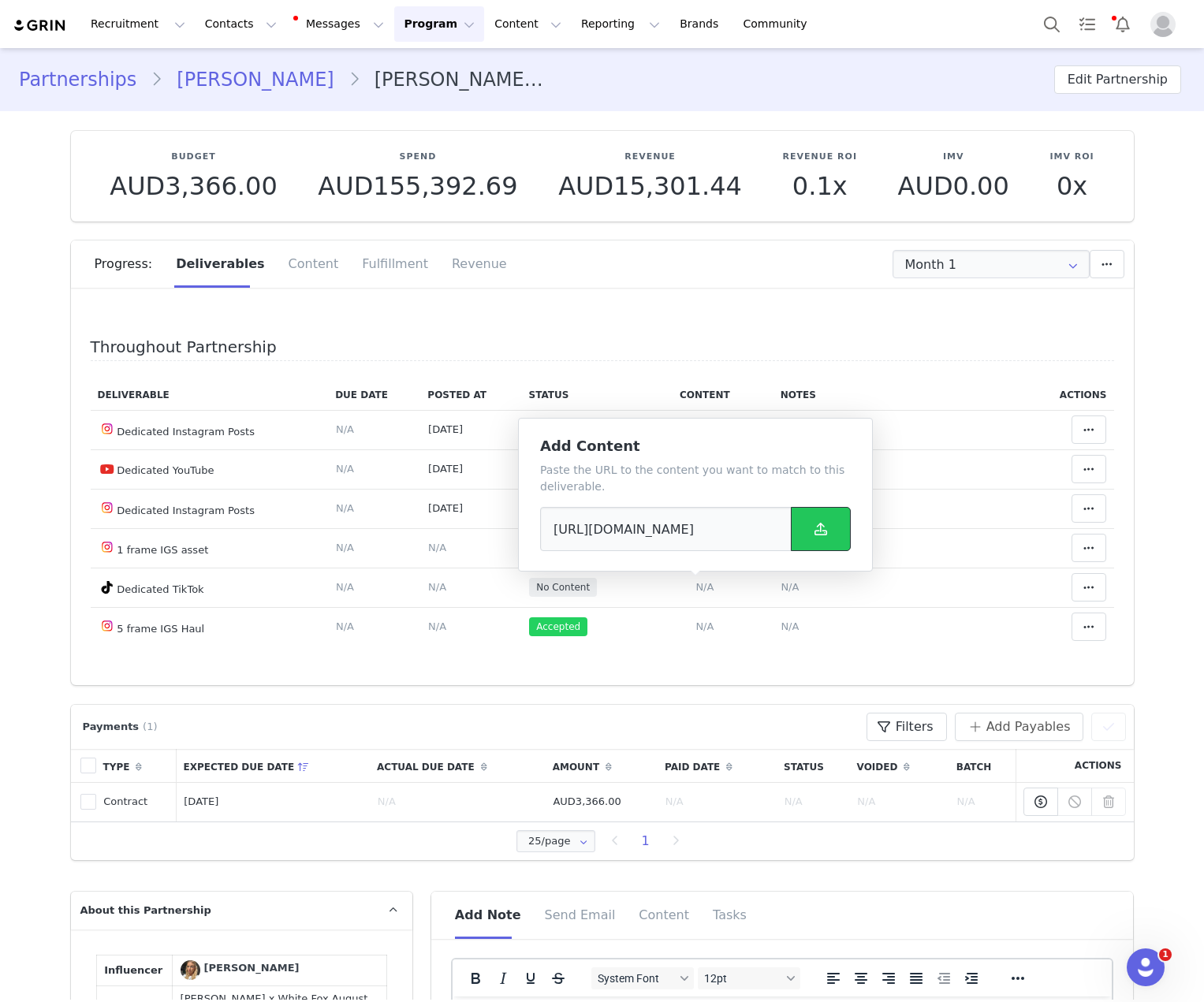
click at [787, 530] on button at bounding box center [821, 529] width 60 height 44
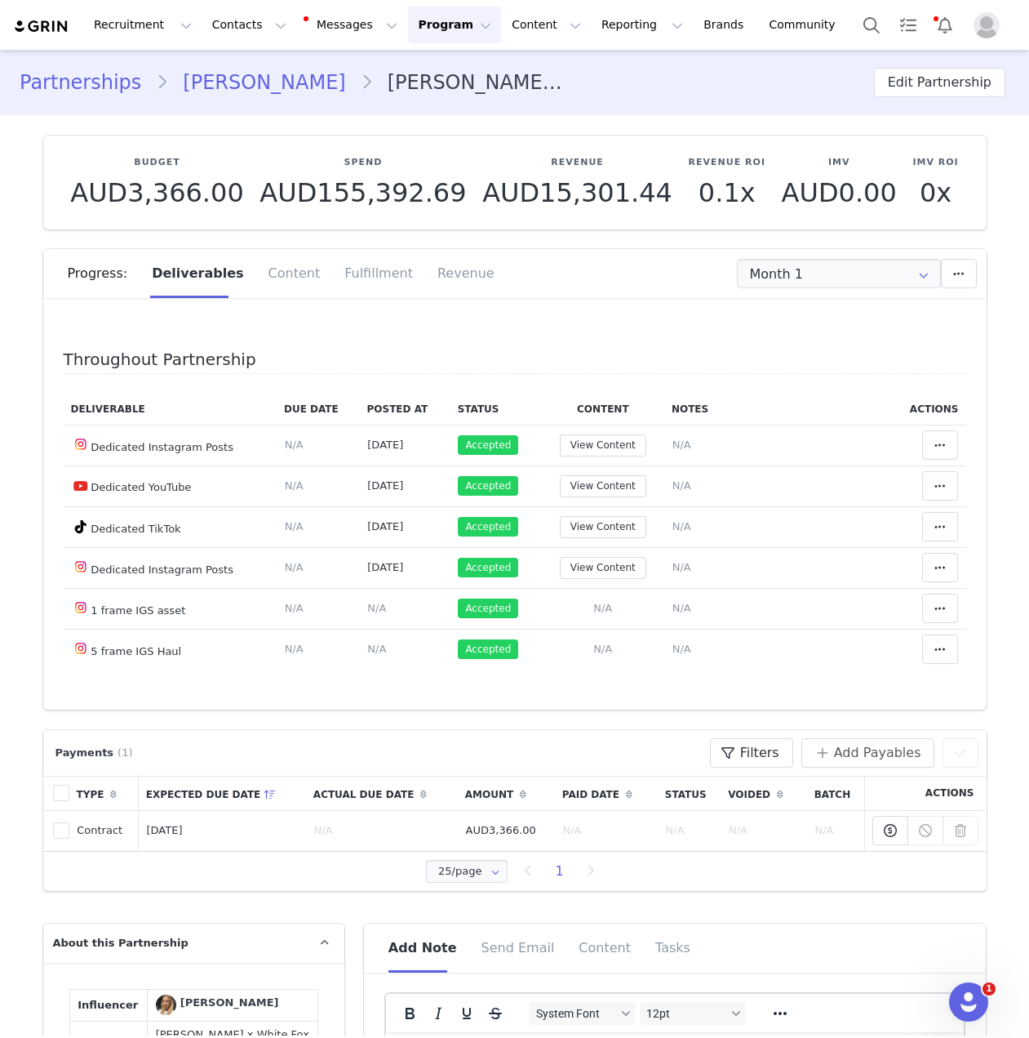
click at [240, 74] on link "[PERSON_NAME]" at bounding box center [264, 82] width 192 height 29
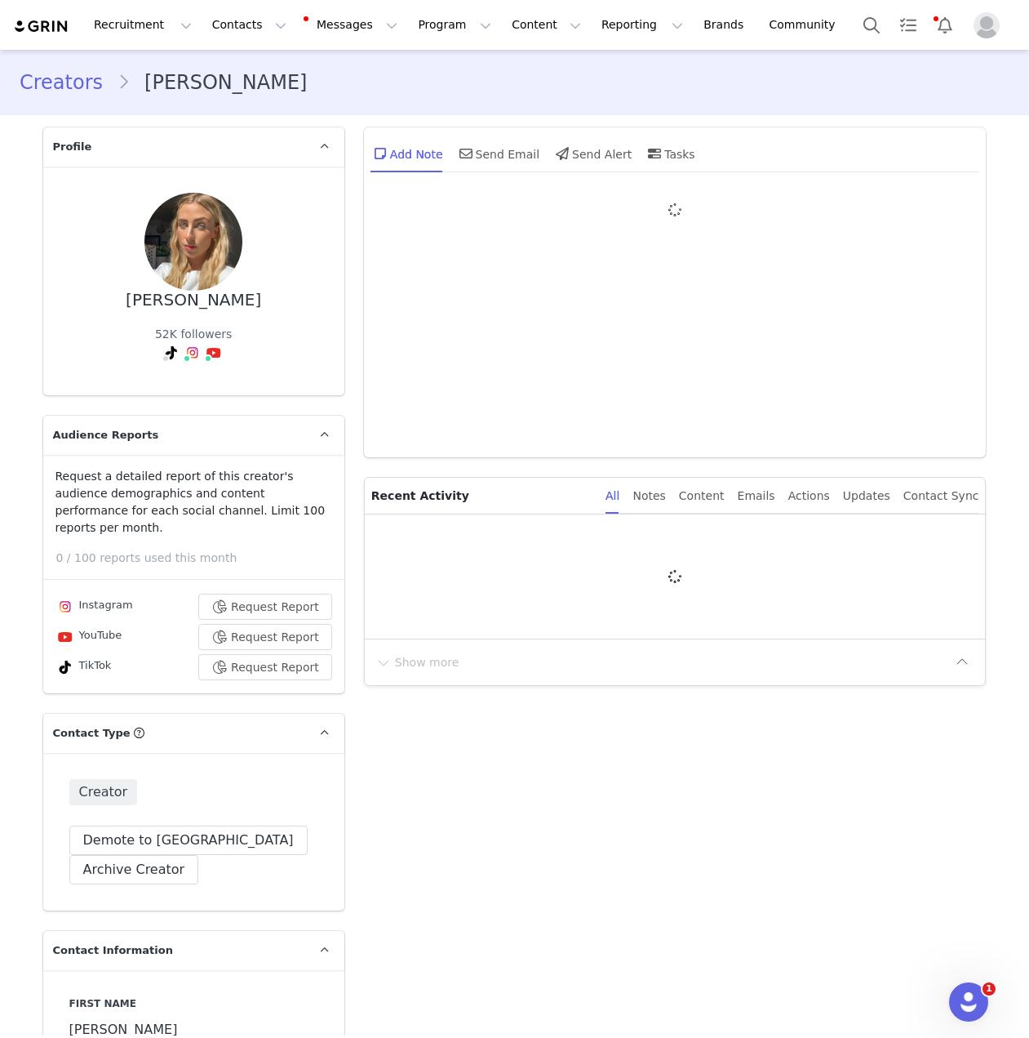
type input "+1 ([GEOGRAPHIC_DATA])"
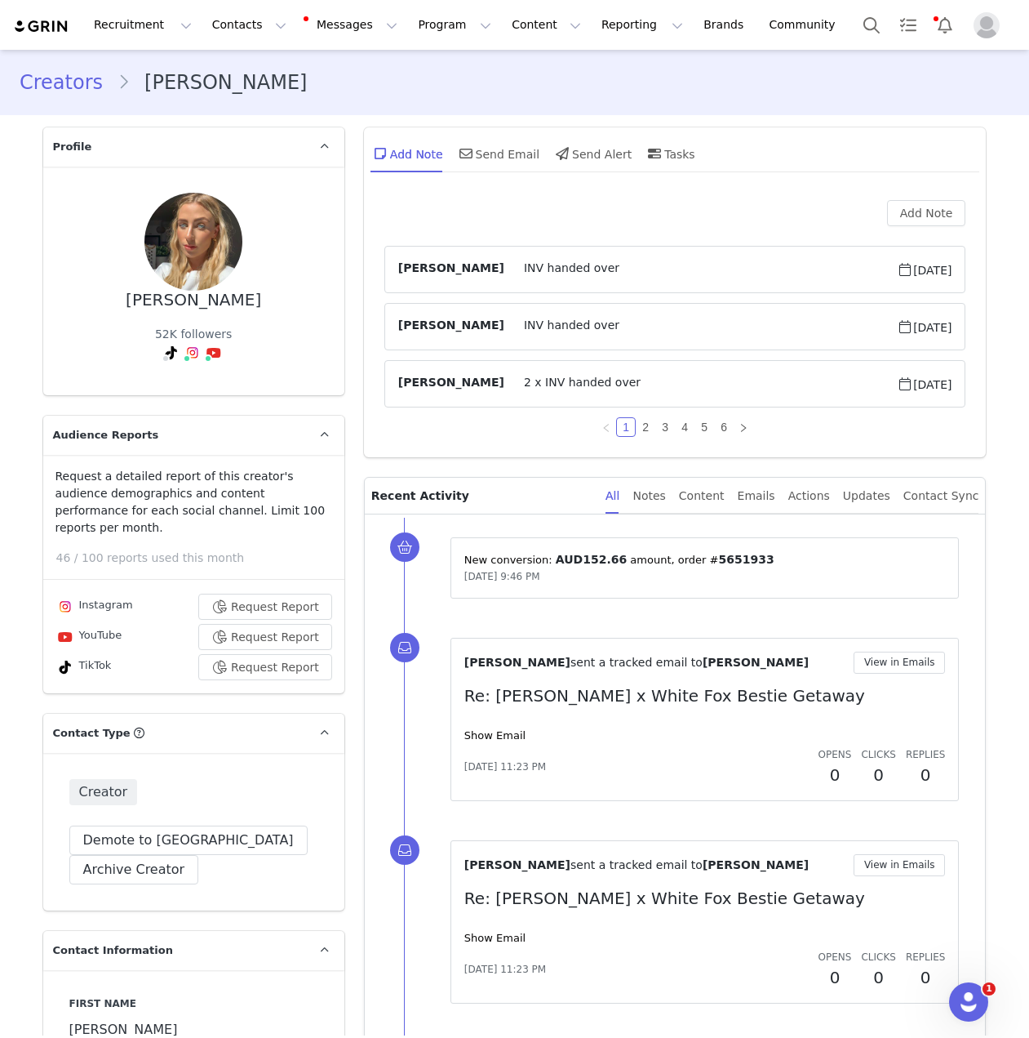
click at [815, 219] on div "Add Note" at bounding box center [676, 213] width 582 height 26
click at [815, 219] on button "Add Note" at bounding box center [926, 213] width 79 height 26
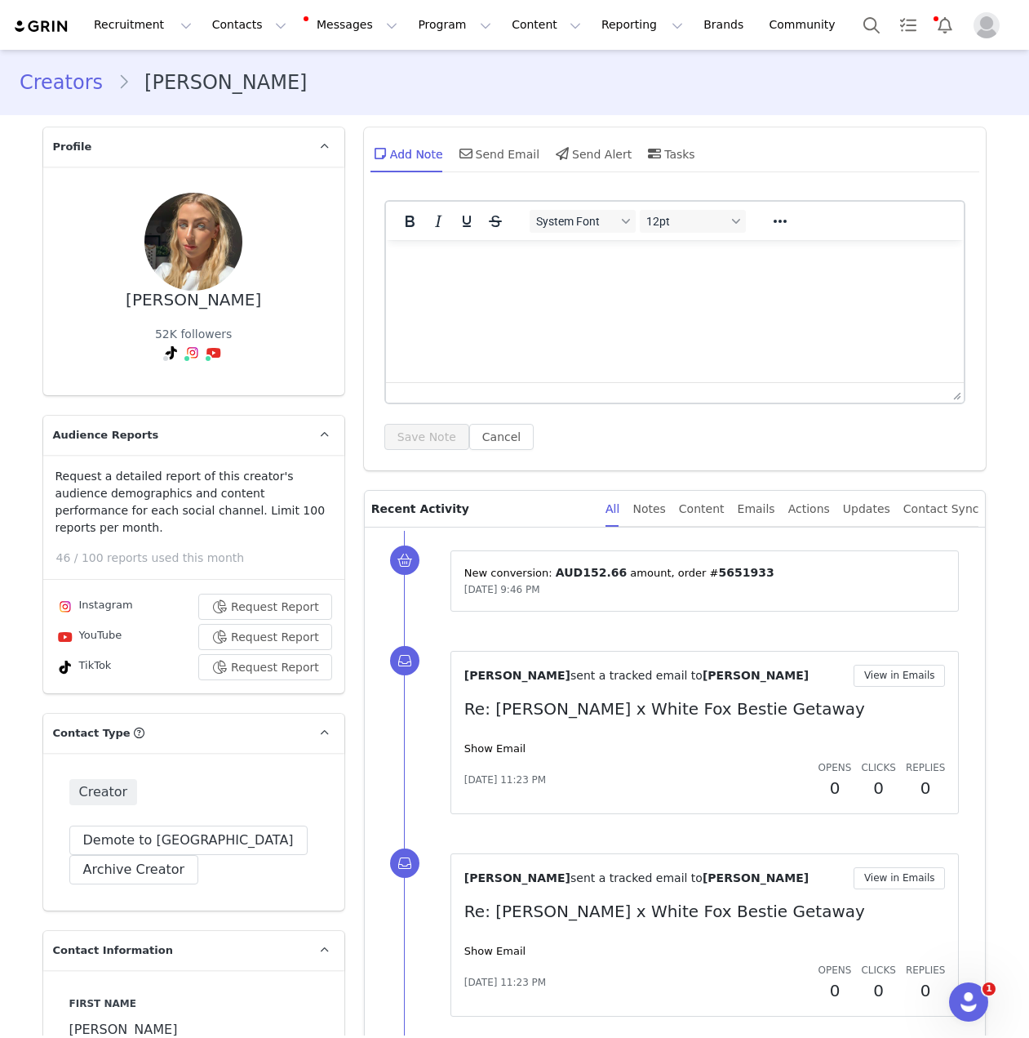
click at [635, 284] on html at bounding box center [674, 262] width 579 height 44
click at [406, 433] on button "Save Note" at bounding box center [427, 437] width 85 height 26
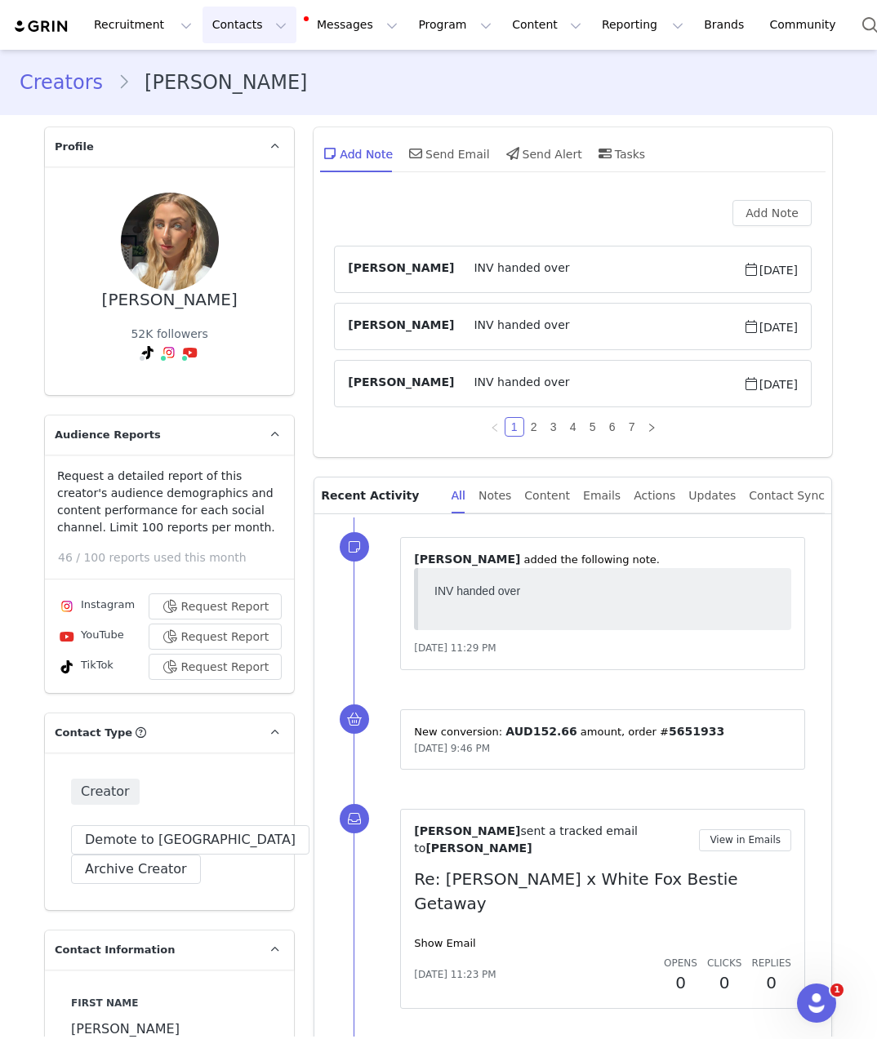
click at [239, 24] on button "Contacts Contacts" at bounding box center [249, 25] width 94 height 37
click at [254, 69] on div "Creators" at bounding box center [255, 72] width 109 height 17
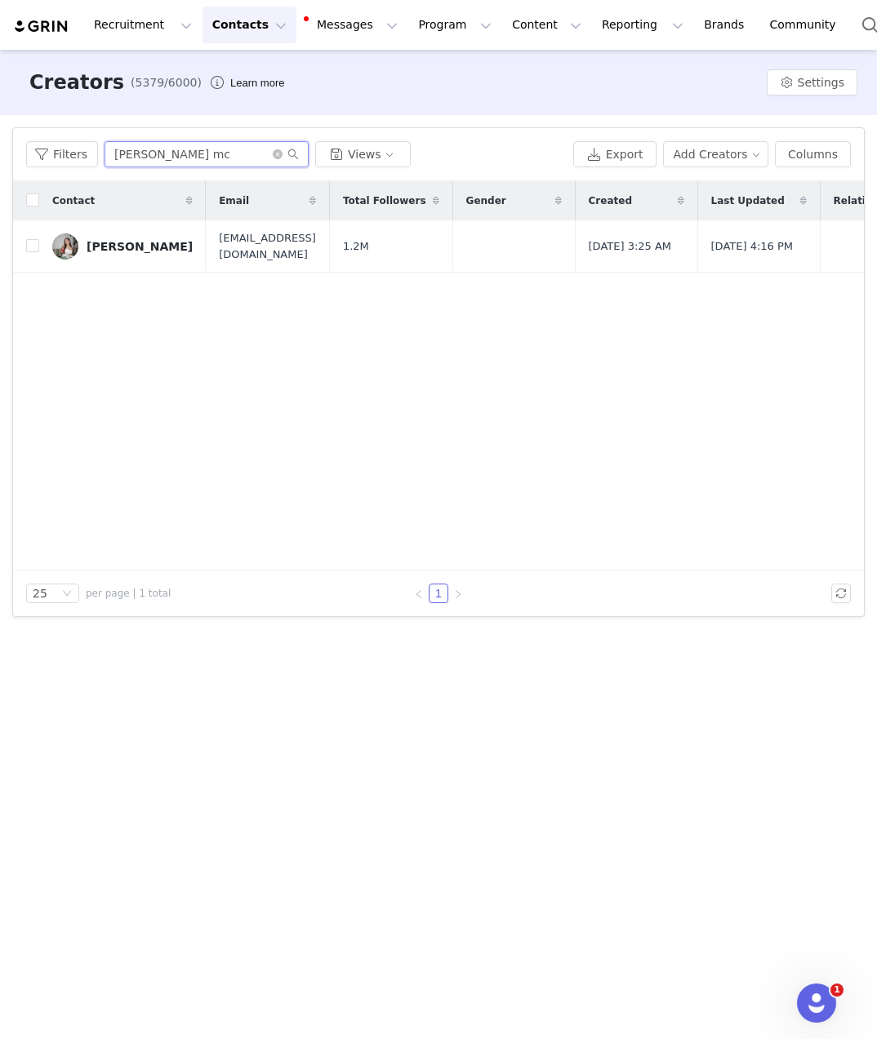
click at [160, 150] on input "[PERSON_NAME] mc" at bounding box center [206, 154] width 204 height 26
type input "liv rah"
click at [118, 249] on div "Liv Rahmé" at bounding box center [140, 246] width 106 height 13
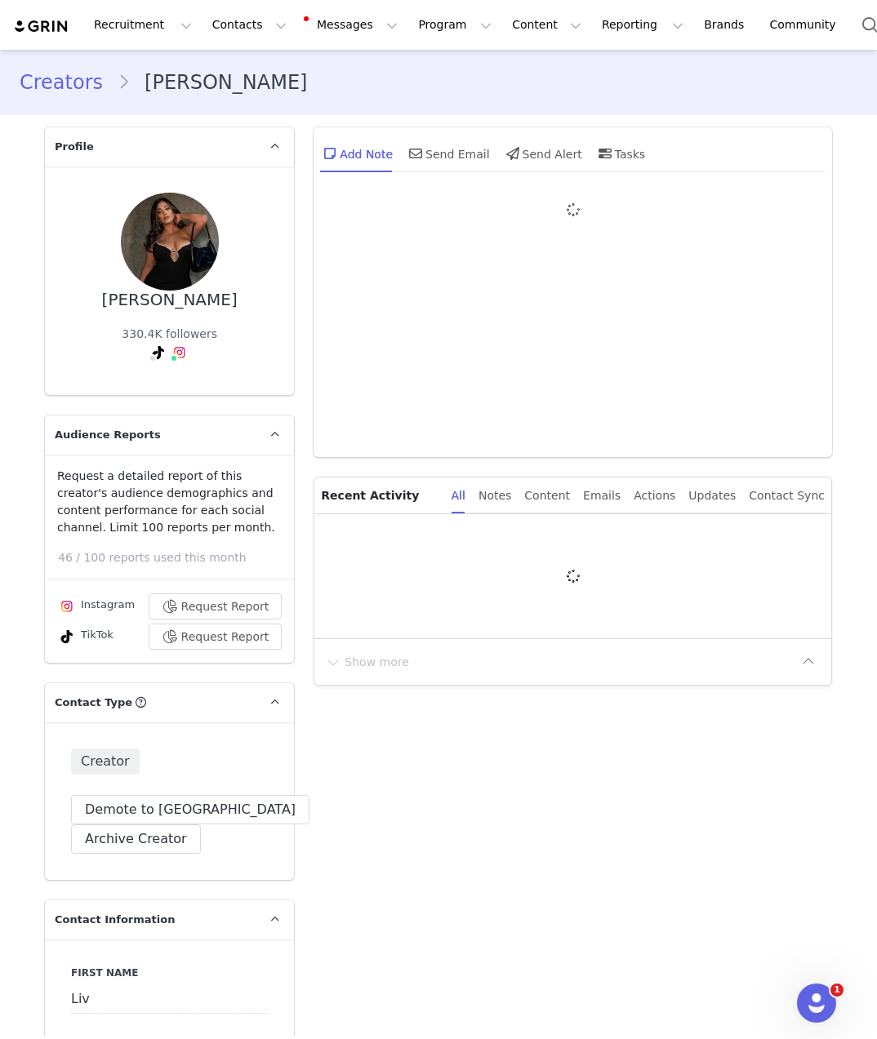
type input "+1 ([GEOGRAPHIC_DATA])"
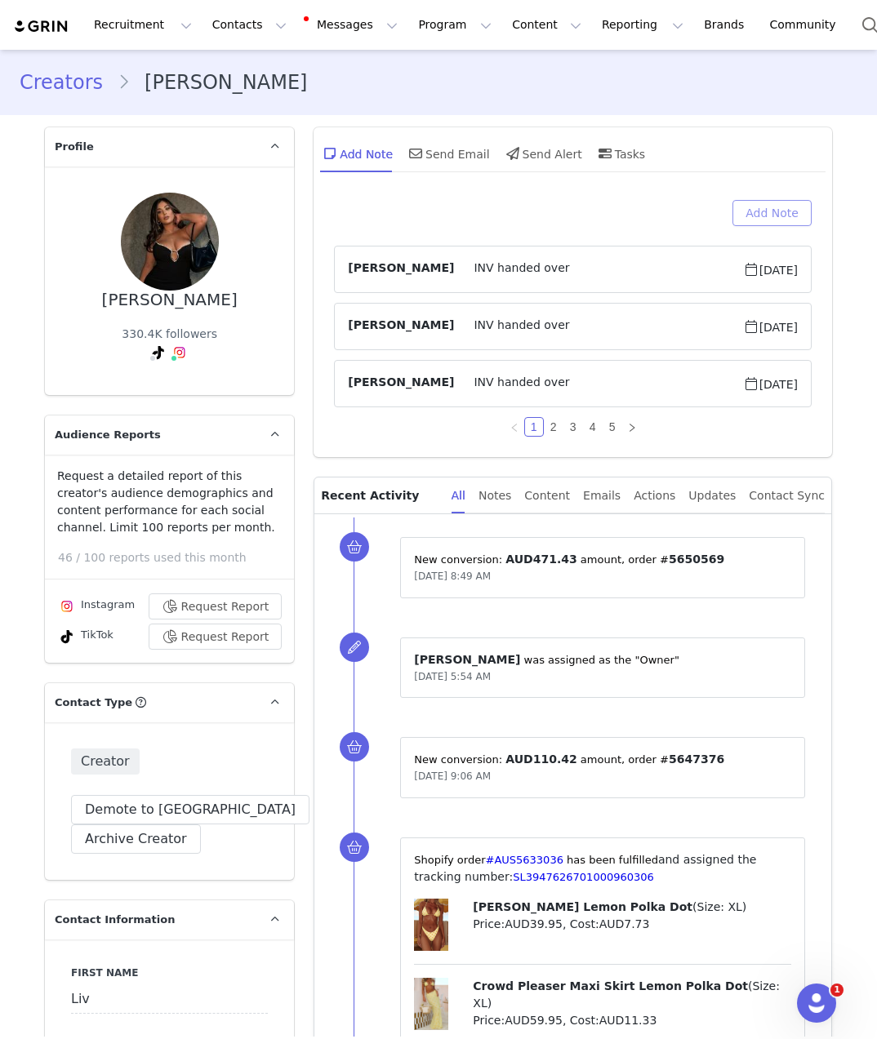
click at [789, 202] on button "Add Note" at bounding box center [771, 213] width 79 height 26
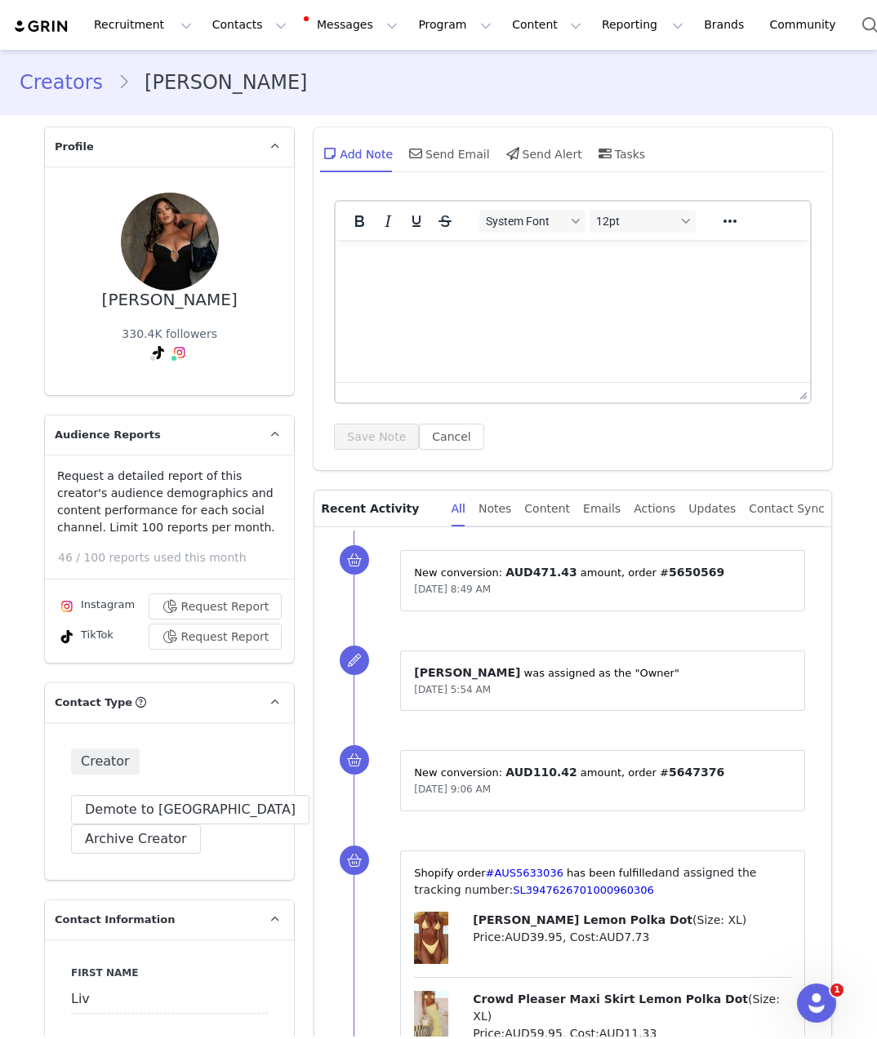
click at [670, 284] on html at bounding box center [573, 262] width 474 height 44
click at [349, 429] on button "Save Note" at bounding box center [376, 437] width 85 height 26
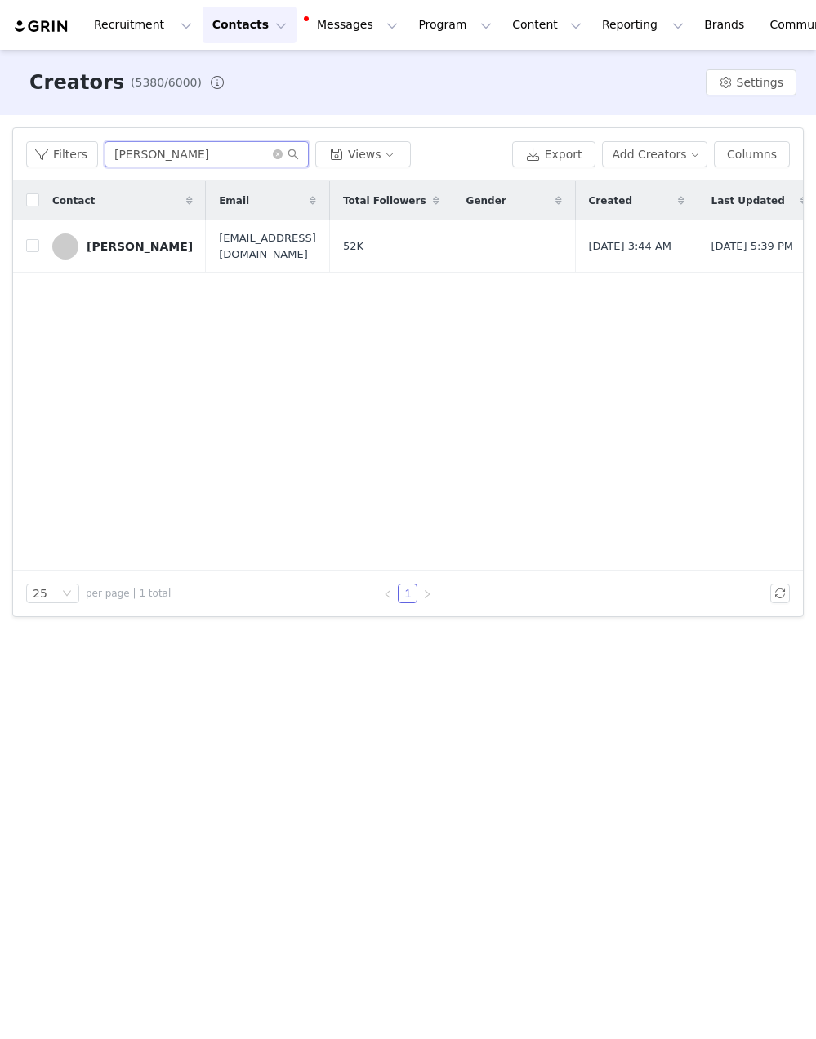
click at [172, 159] on input "[PERSON_NAME]" at bounding box center [206, 154] width 204 height 26
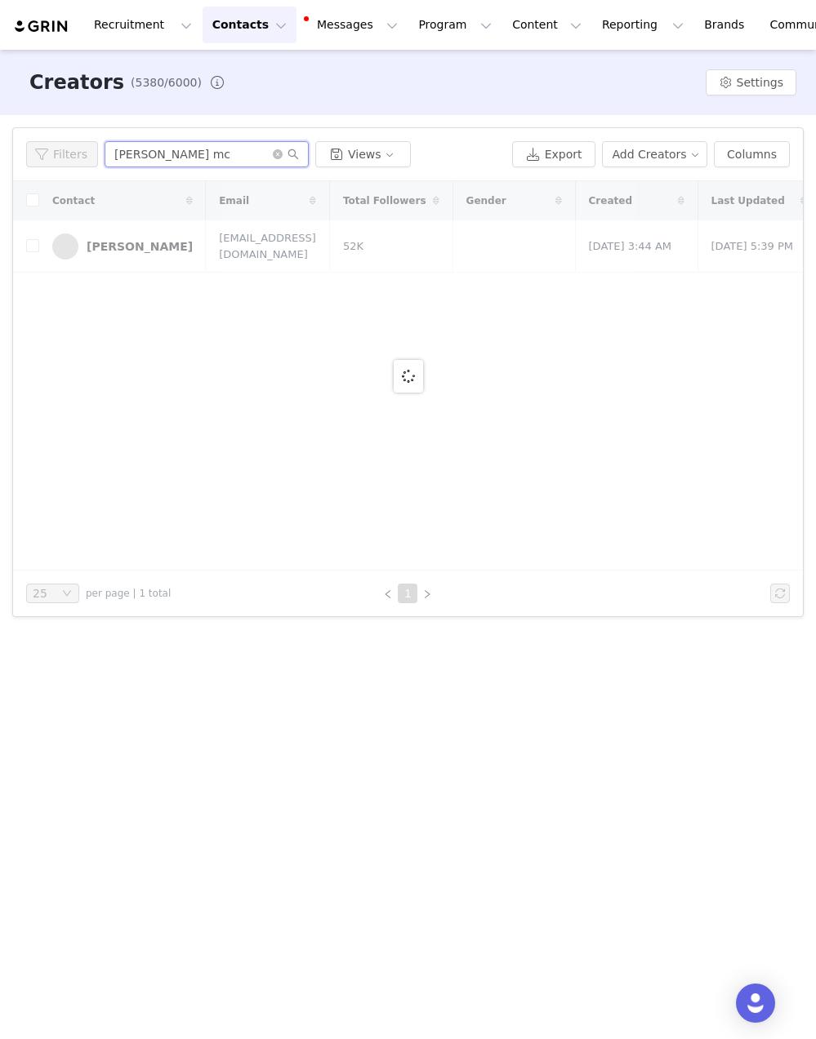
type input "[PERSON_NAME] mc"
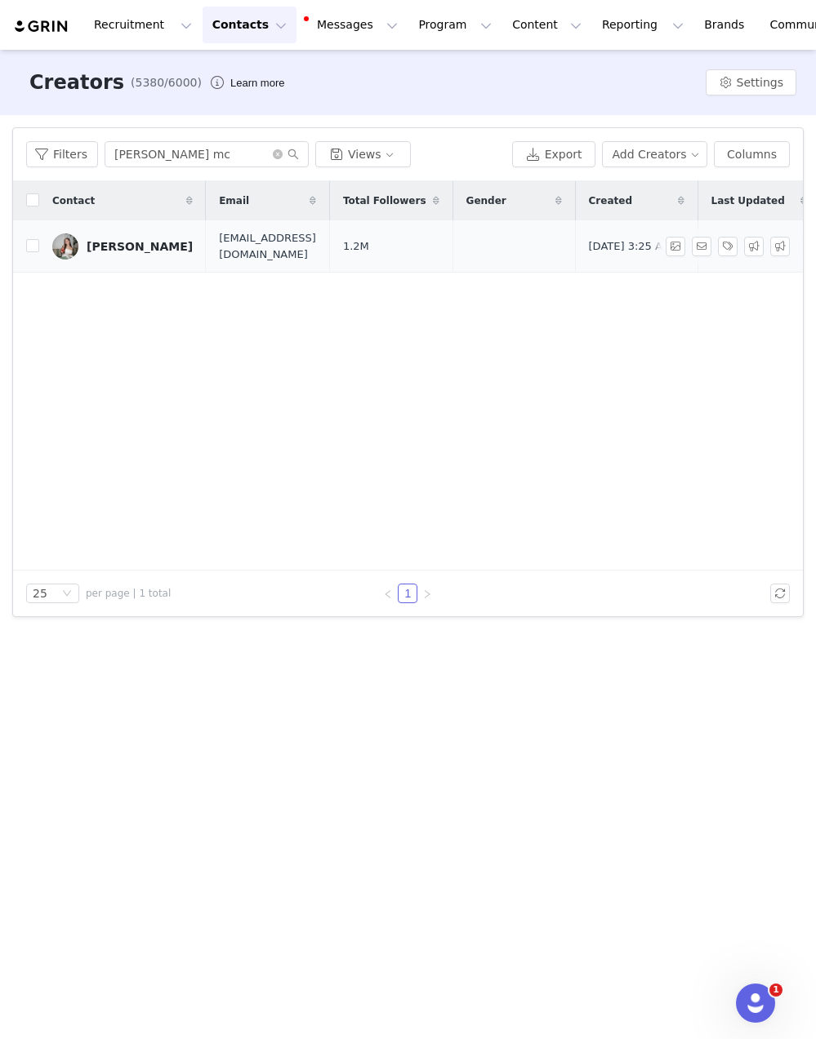
click at [153, 251] on div "[PERSON_NAME]" at bounding box center [140, 246] width 106 height 13
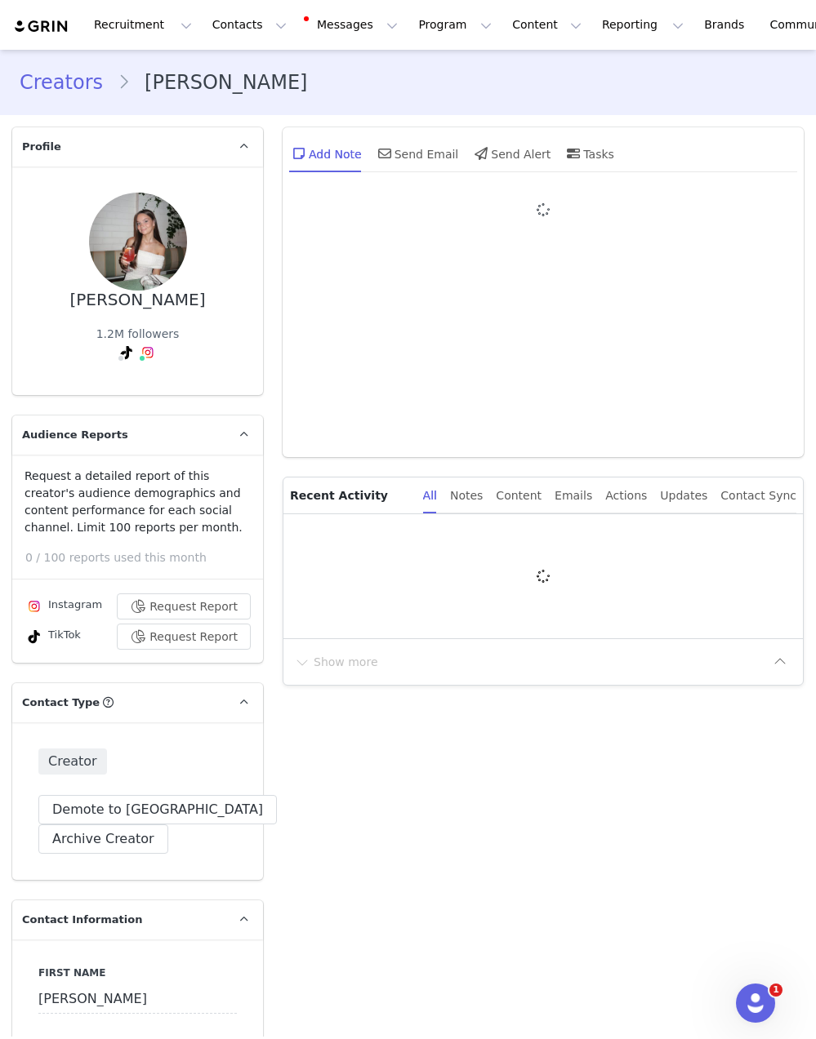
type input "+1 ([GEOGRAPHIC_DATA])"
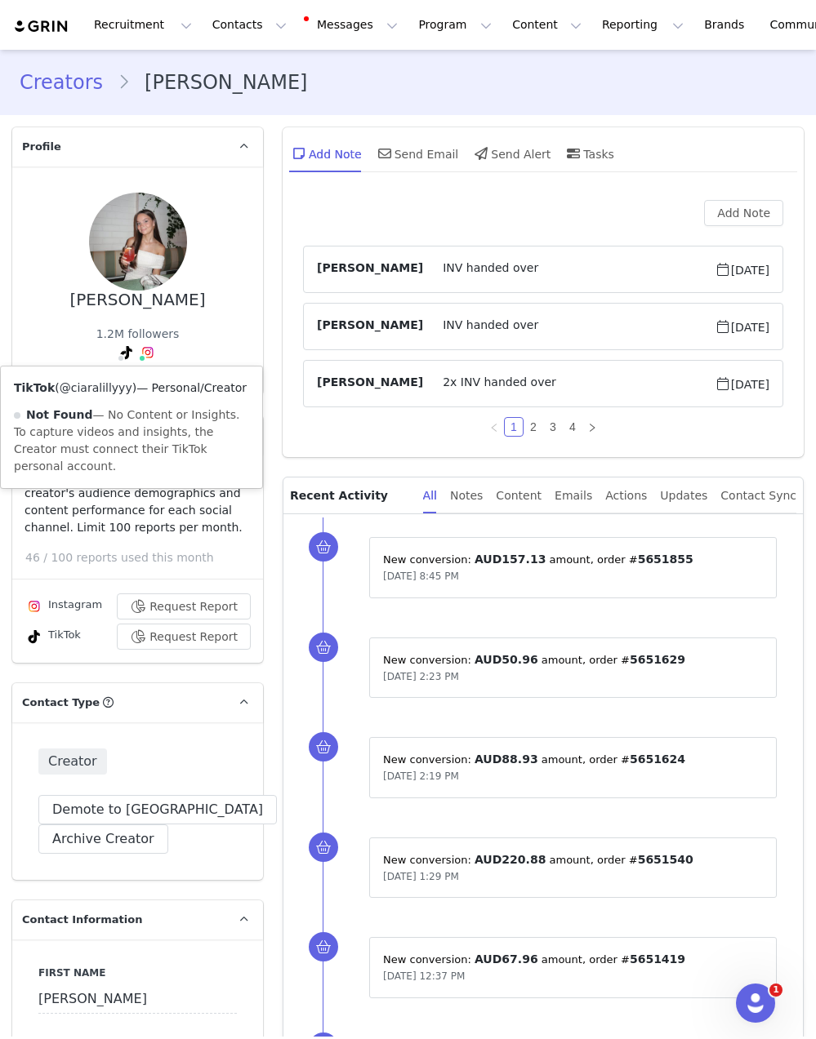
click at [110, 388] on link "@ciaralillyyy" at bounding box center [96, 387] width 73 height 13
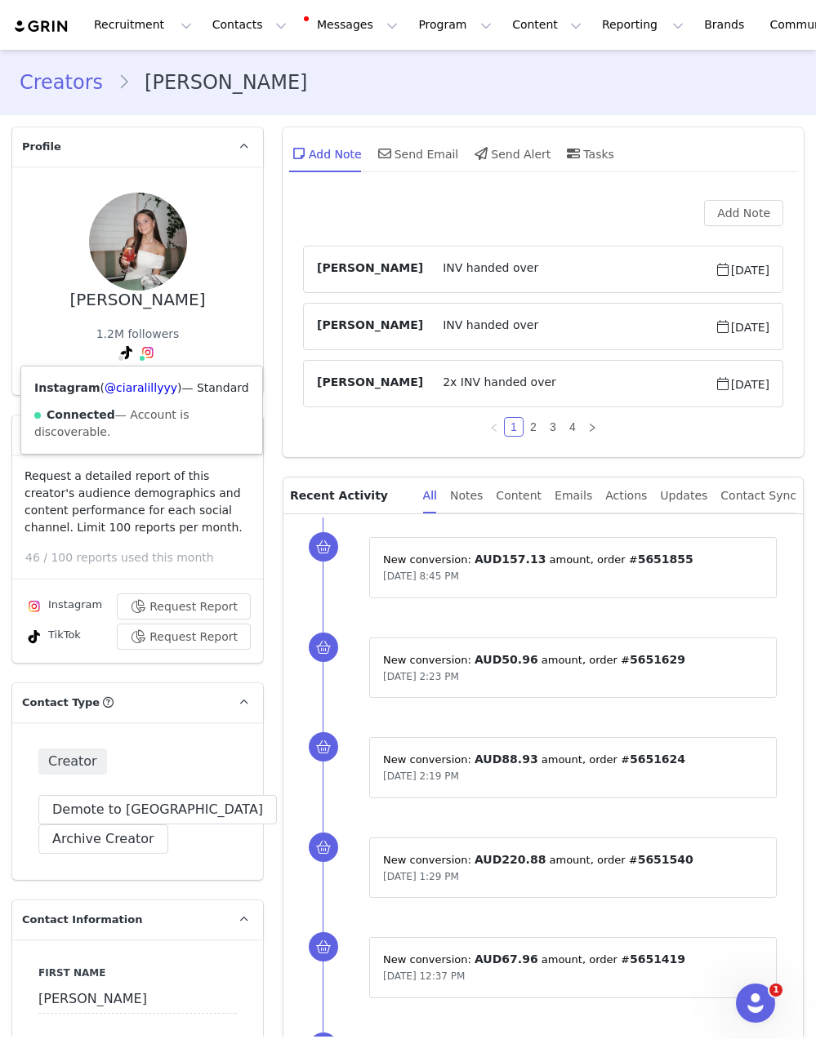
click at [133, 376] on div "Instagram ( @ciaralillyyy ) — Standard Connected — Account is discoverable." at bounding box center [141, 410] width 241 height 87
click at [134, 383] on link "@ciaralillyyy" at bounding box center [140, 387] width 73 height 13
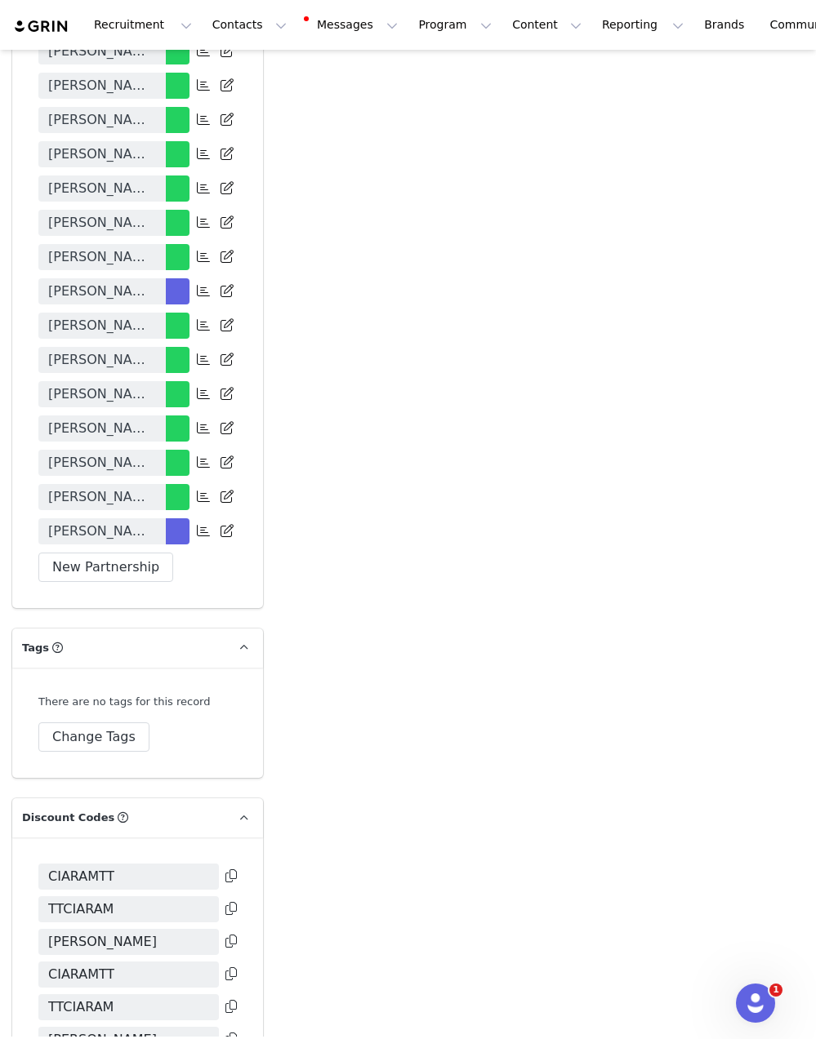
scroll to position [3913, 0]
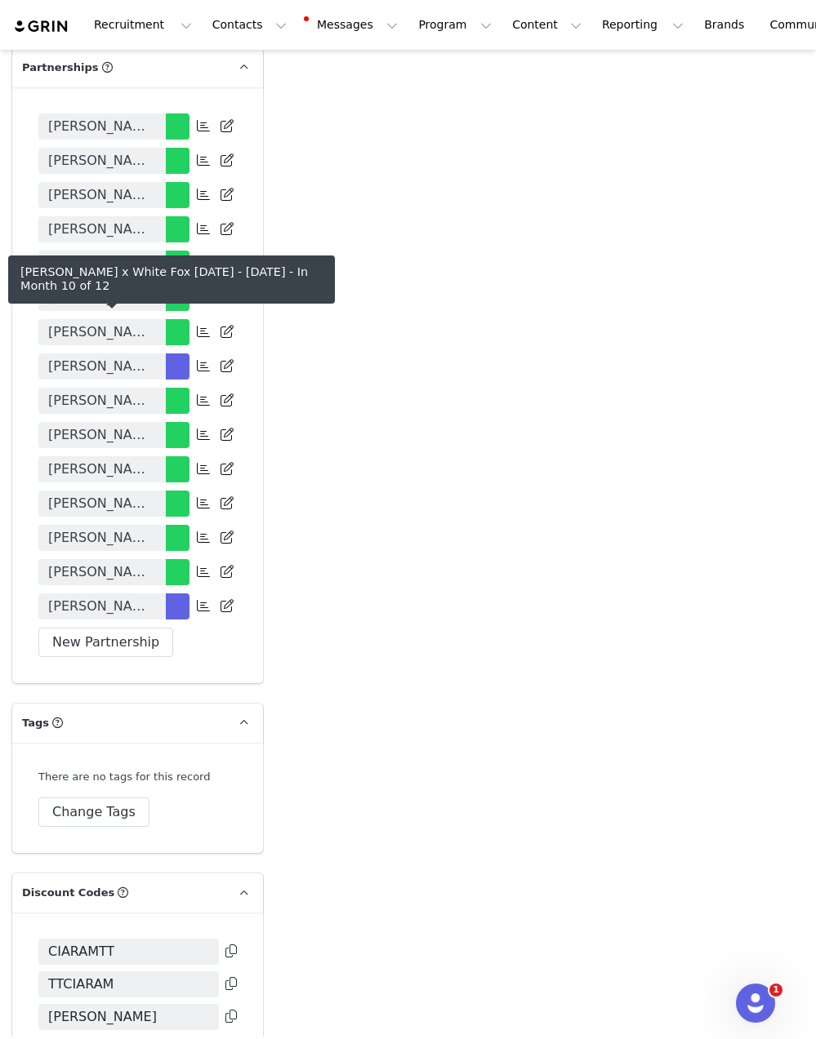
click at [122, 357] on span "[PERSON_NAME] x White Fox [DATE] - [DATE]" at bounding box center [102, 367] width 108 height 20
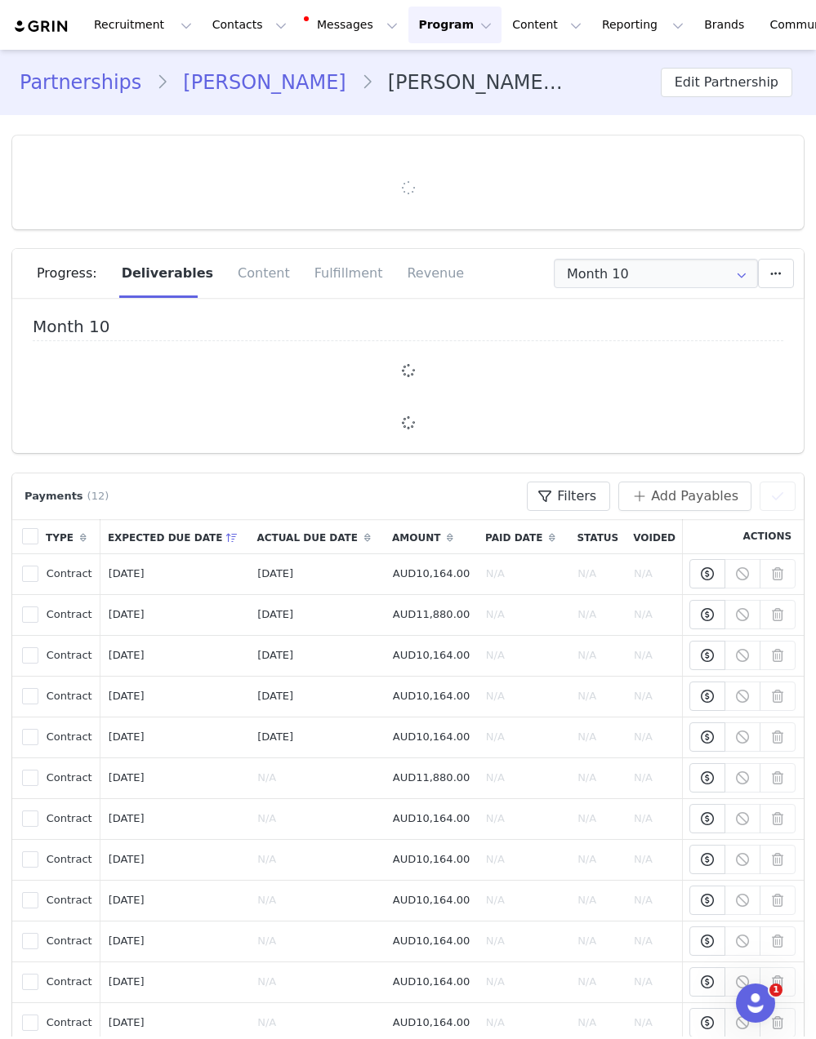
type input "+1 ([GEOGRAPHIC_DATA])"
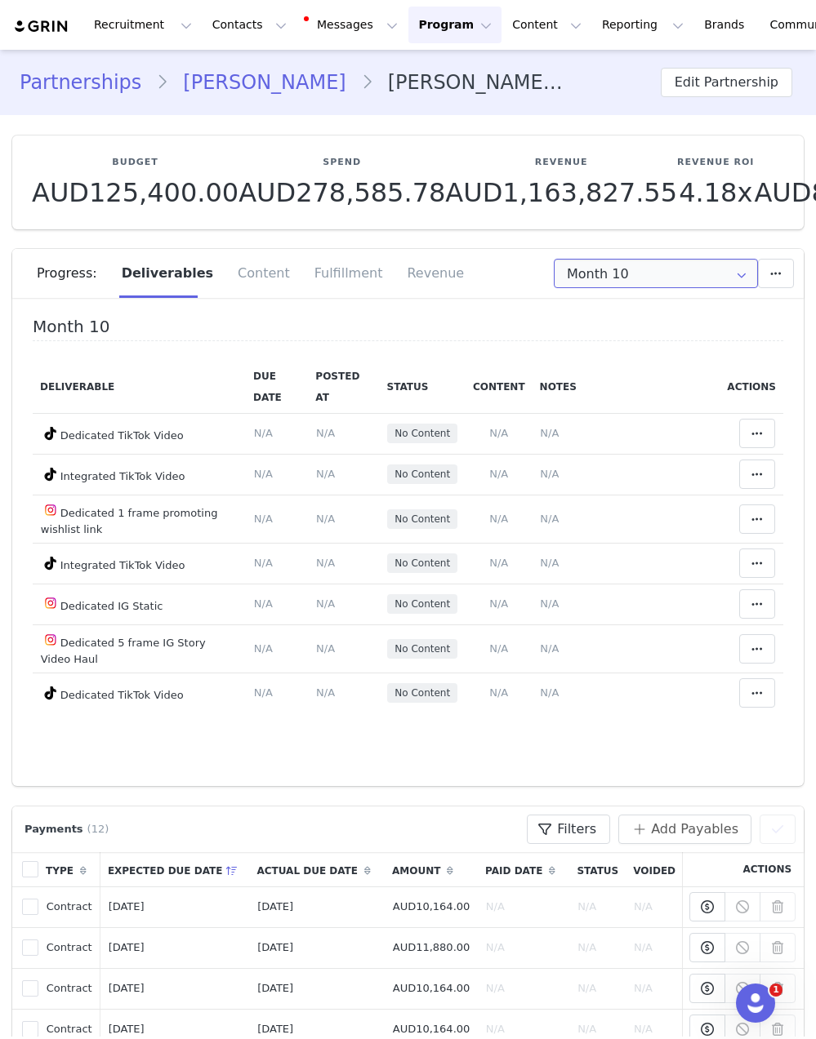
click at [624, 276] on input "Month 10" at bounding box center [655, 273] width 204 height 29
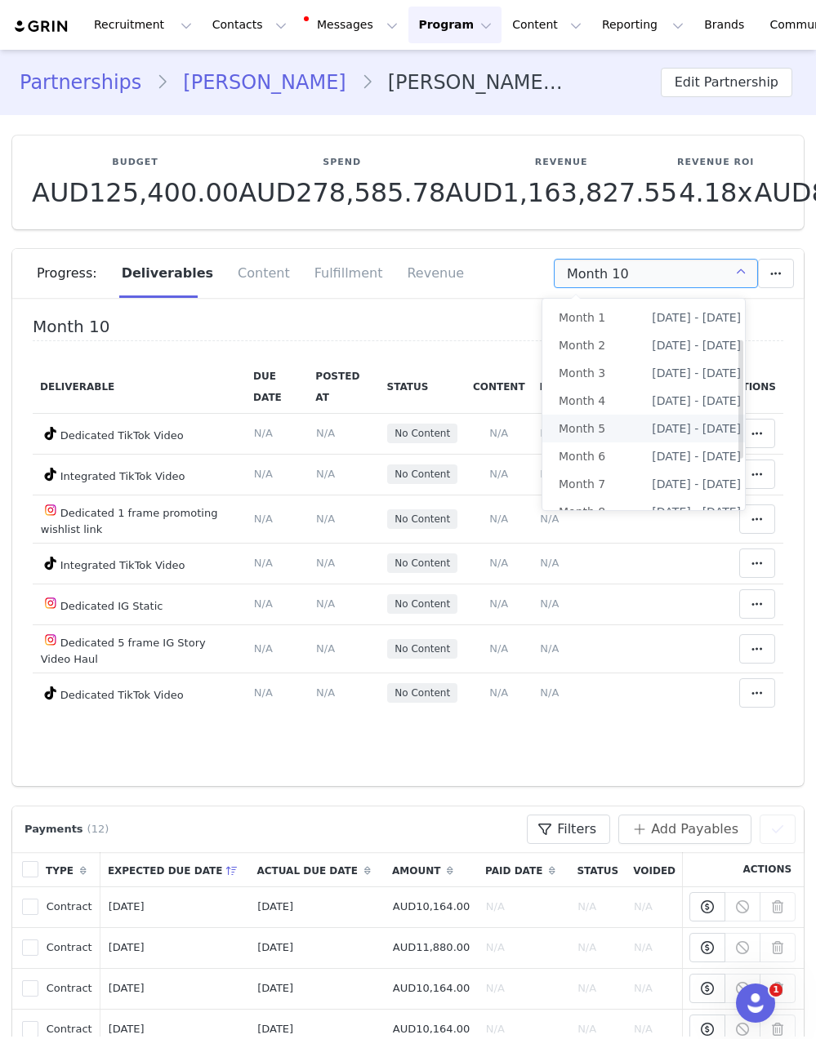
scroll to position [71, 0]
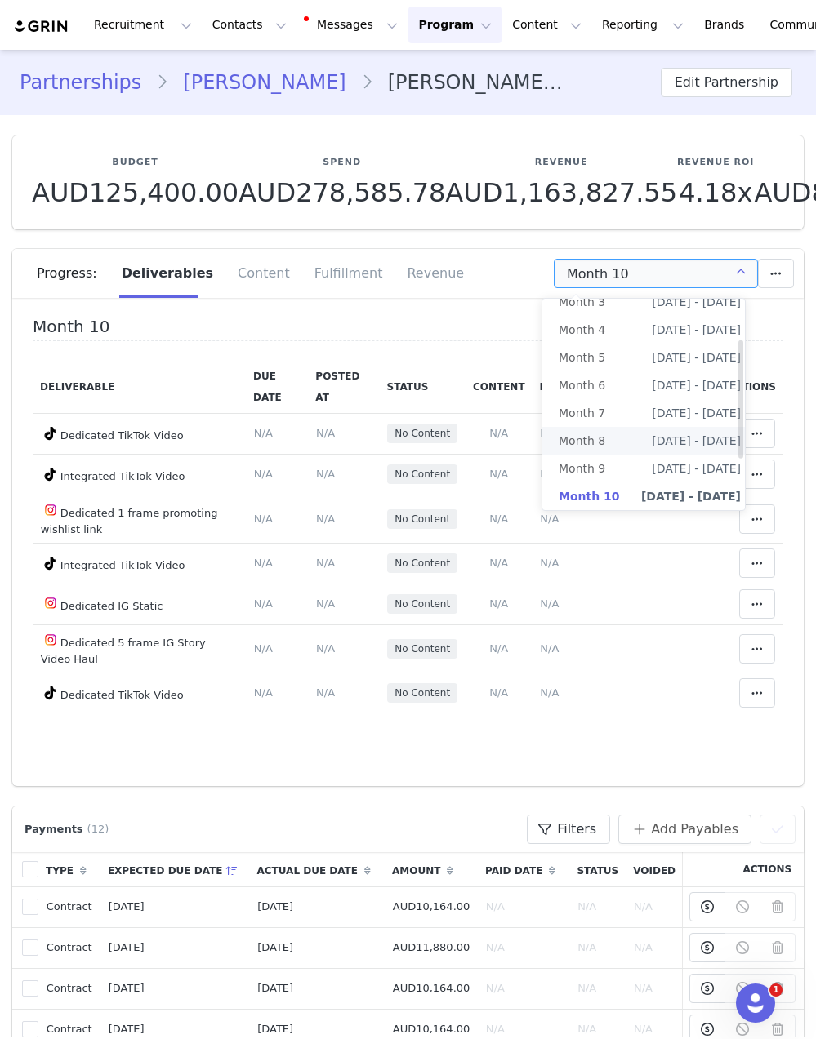
click at [625, 446] on li "Month 8 [DATE] - [DATE]" at bounding box center [649, 441] width 215 height 28
type input "Month 8"
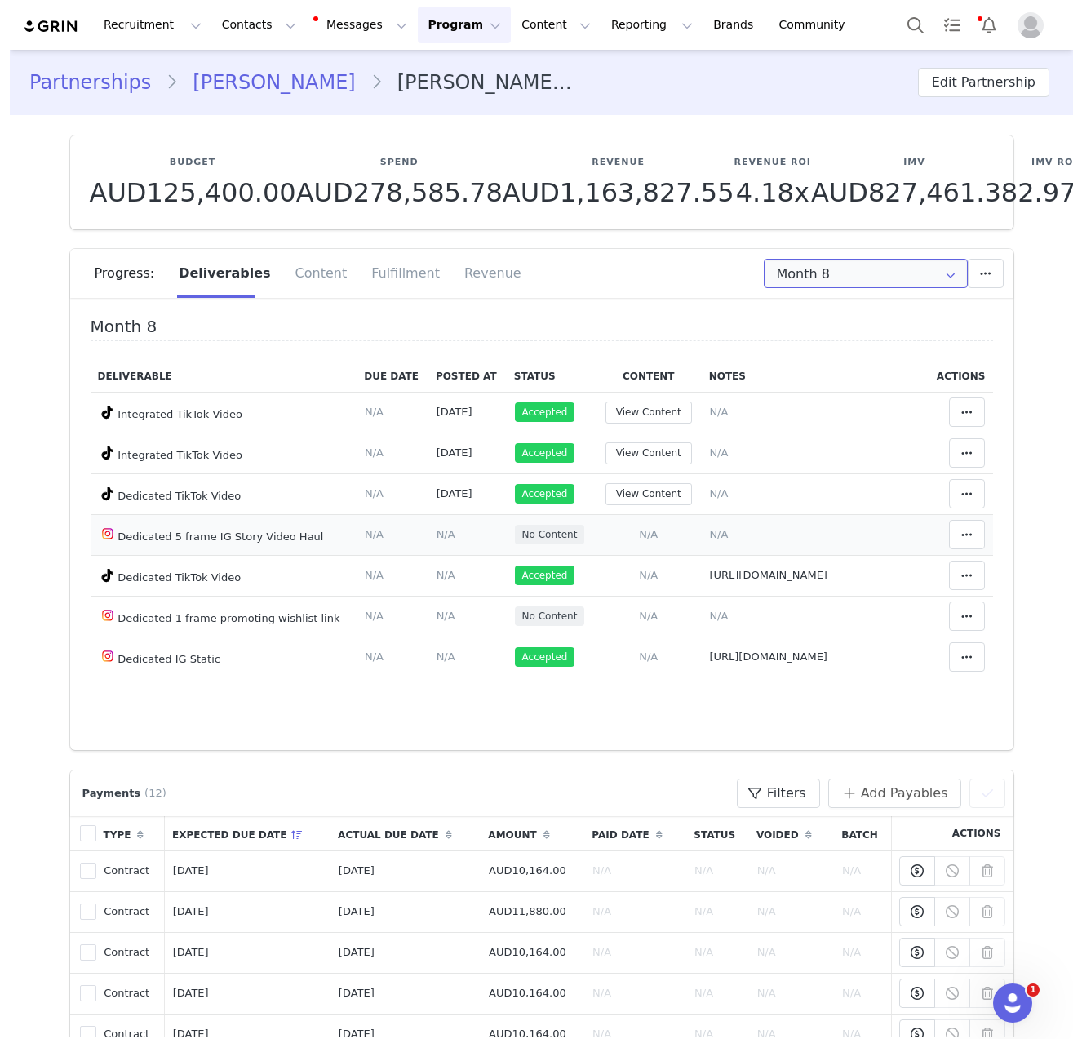
scroll to position [0, 0]
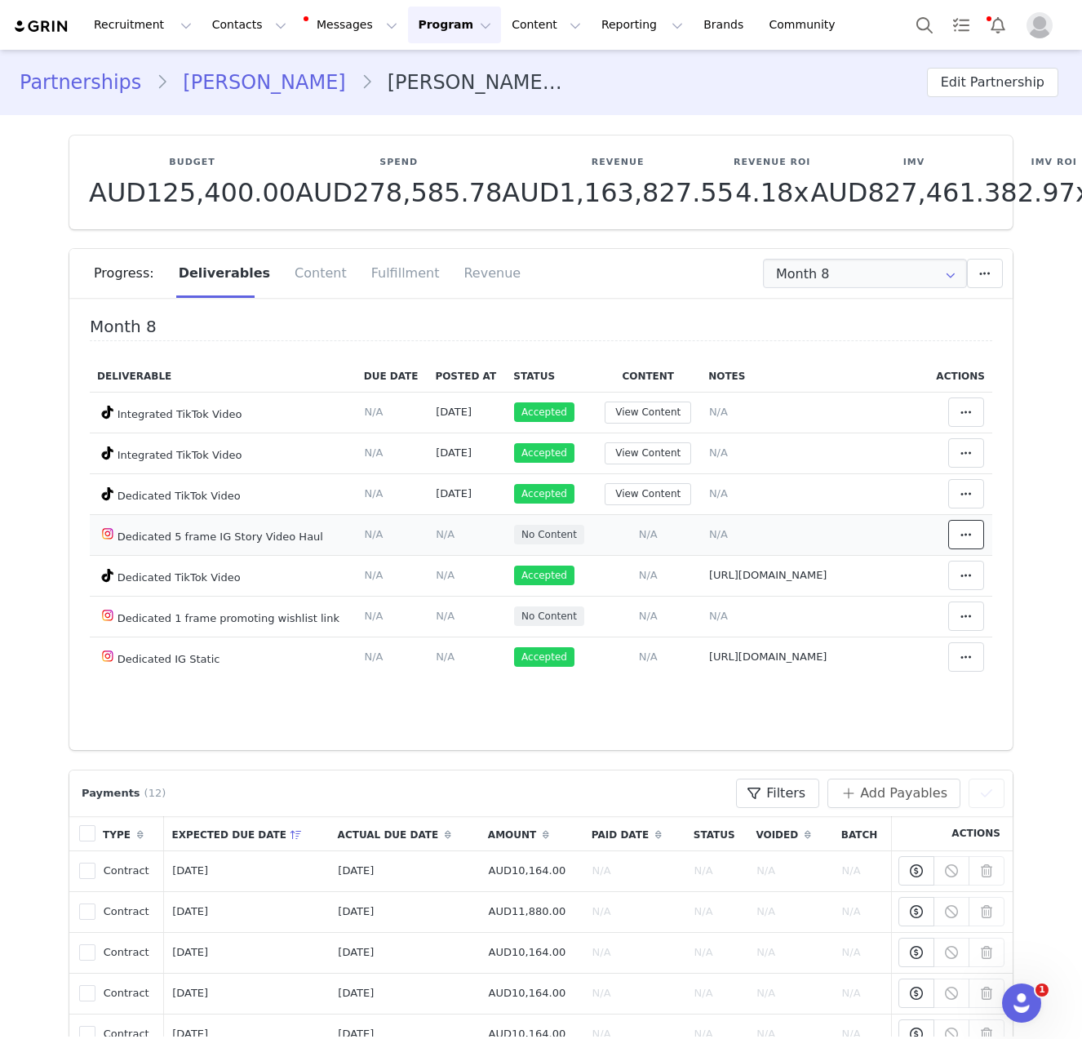
click at [815, 541] on icon at bounding box center [966, 534] width 11 height 13
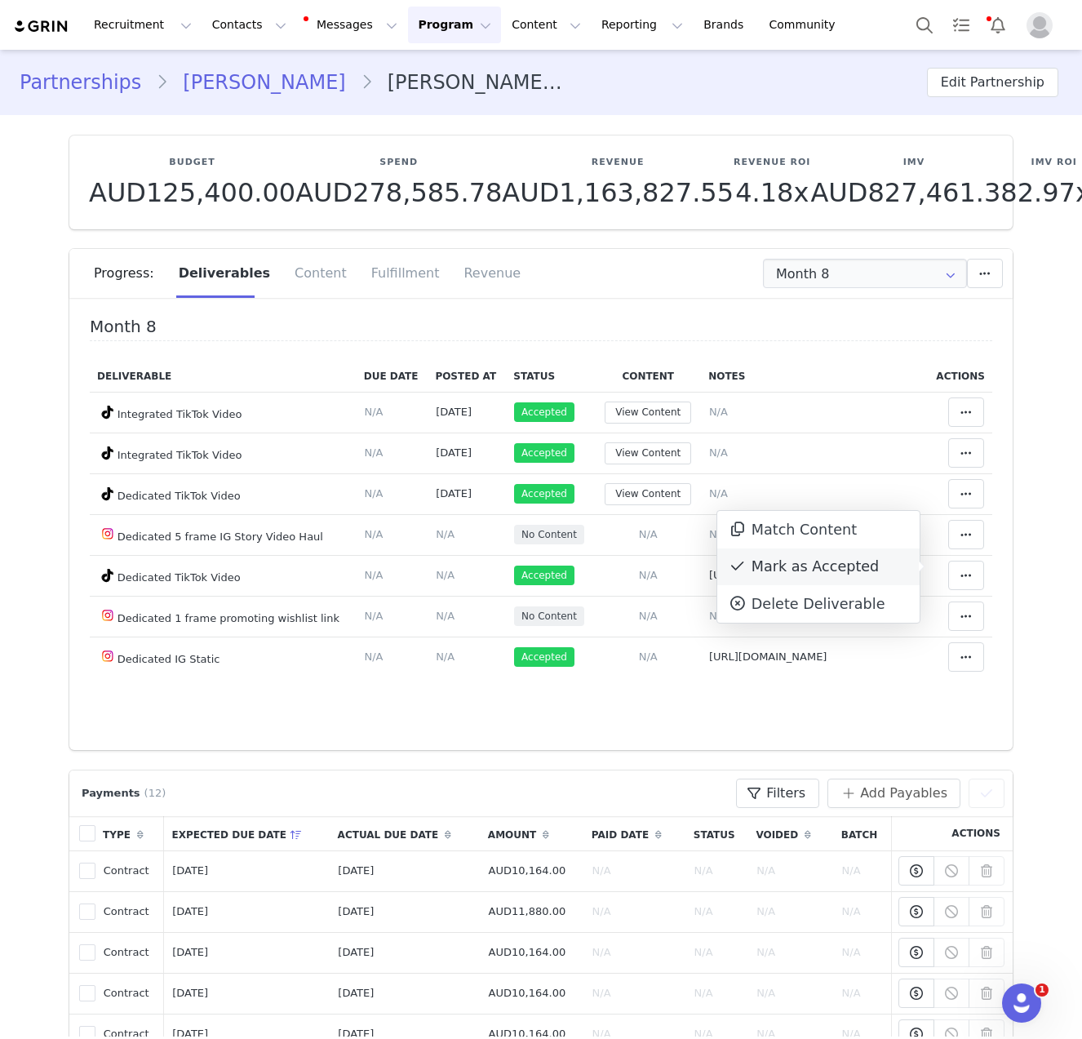
click at [815, 562] on div "Mark as Accepted" at bounding box center [819, 568] width 202 height 38
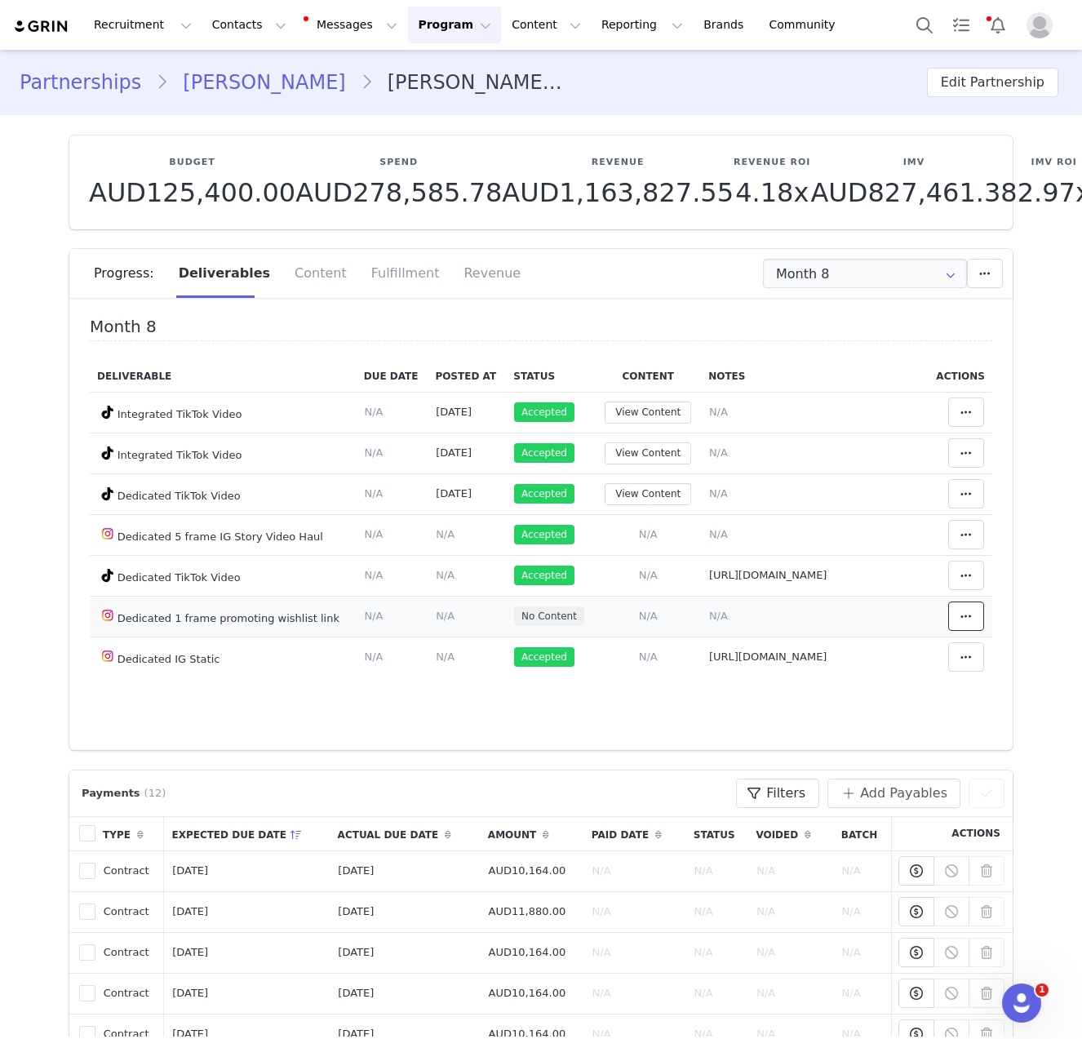
click at [815, 626] on span at bounding box center [967, 617] width 20 height 20
click at [815, 665] on div "Mark as Accepted" at bounding box center [819, 656] width 202 height 38
click at [250, 79] on link "[PERSON_NAME]" at bounding box center [264, 82] width 192 height 29
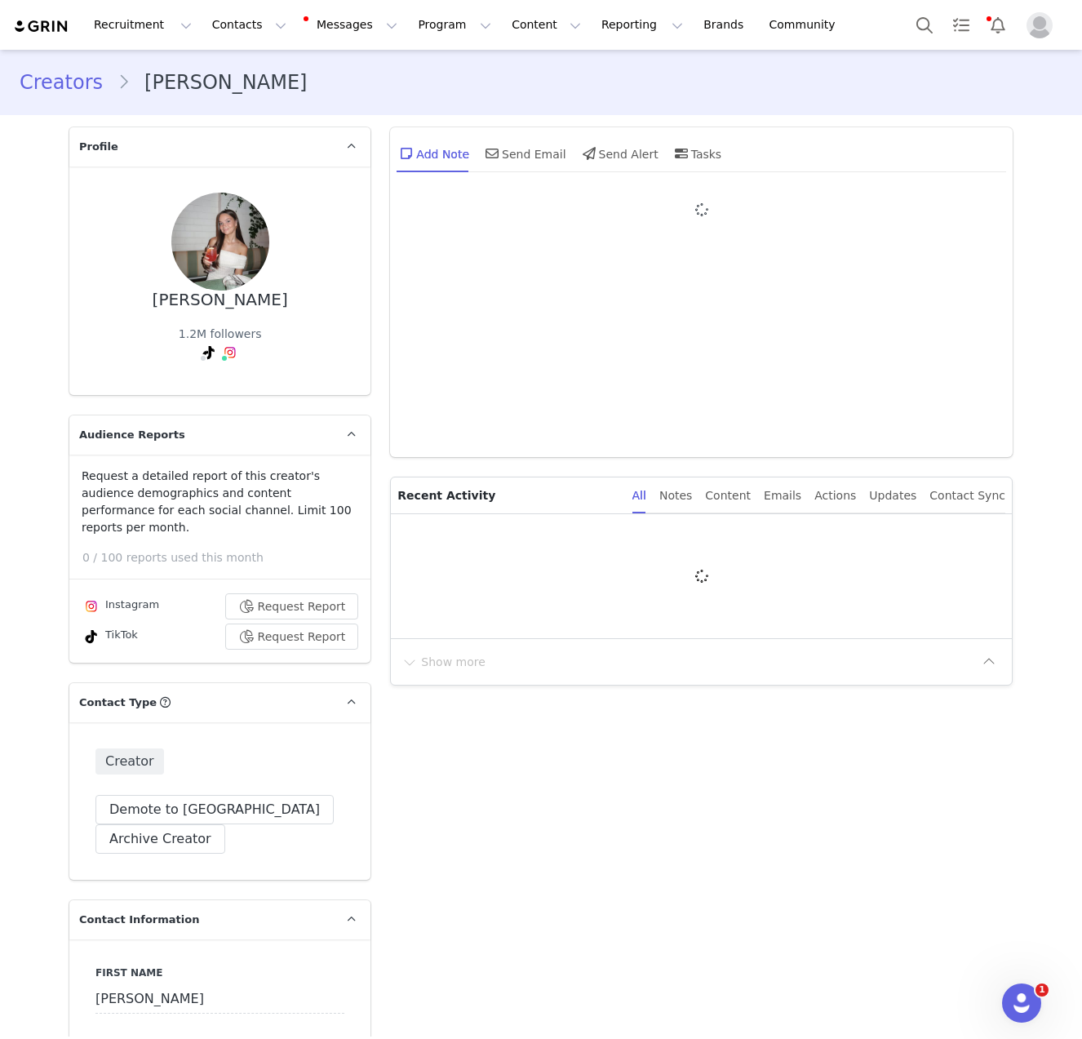
type input "+1 ([GEOGRAPHIC_DATA])"
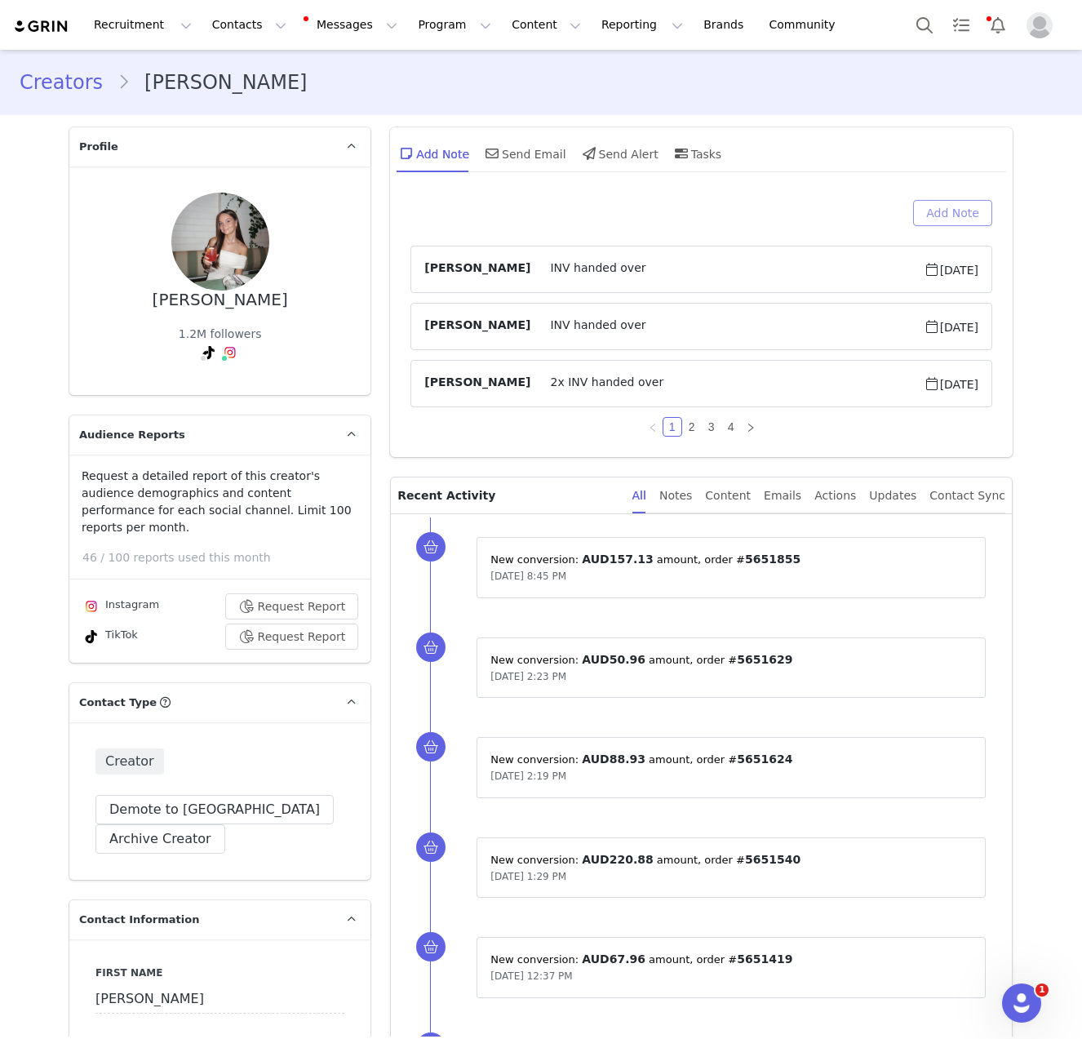
click at [815, 207] on button "Add Note" at bounding box center [953, 213] width 79 height 26
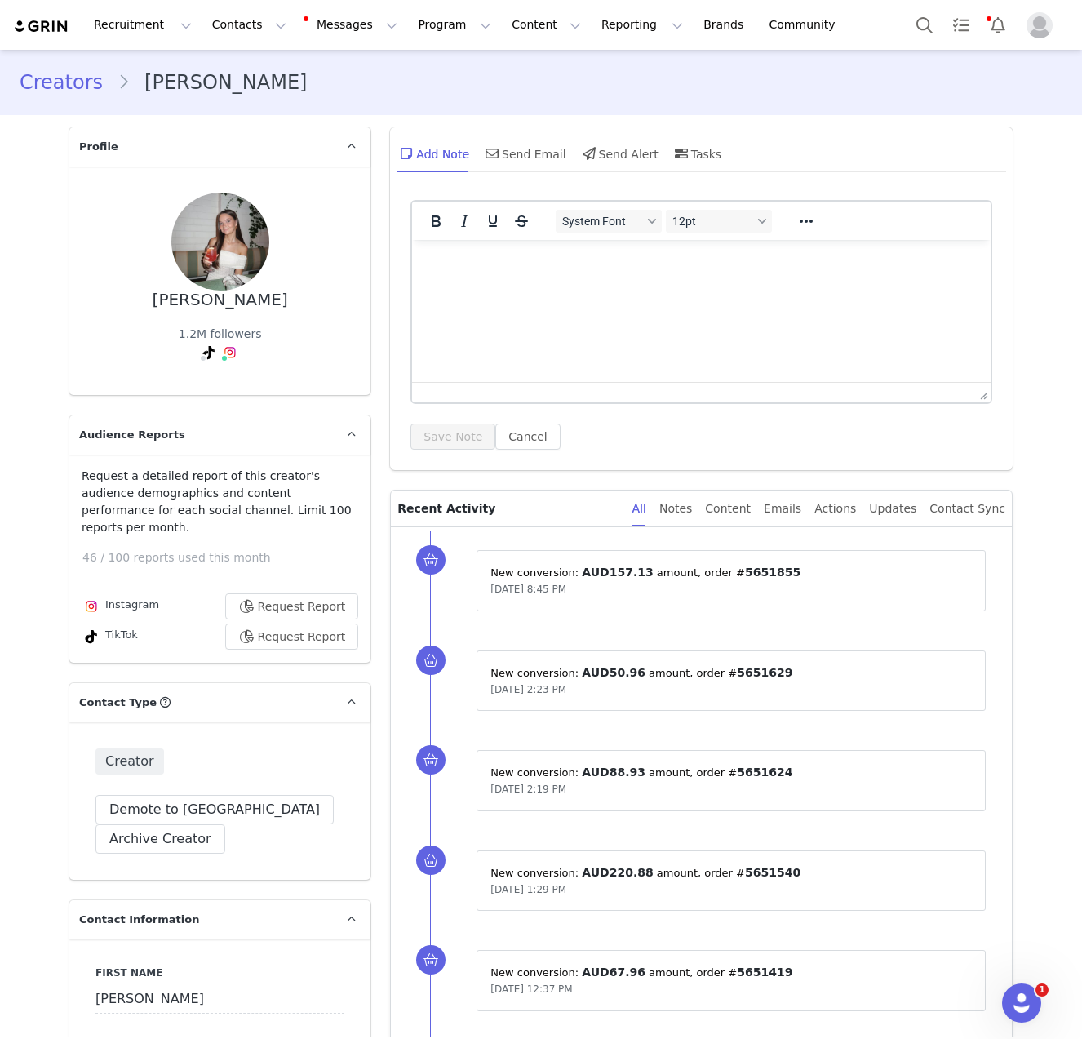
click at [600, 284] on html at bounding box center [701, 262] width 579 height 44
click at [438, 448] on button "Save Note" at bounding box center [453, 437] width 85 height 26
